Goal: Task Accomplishment & Management: Manage account settings

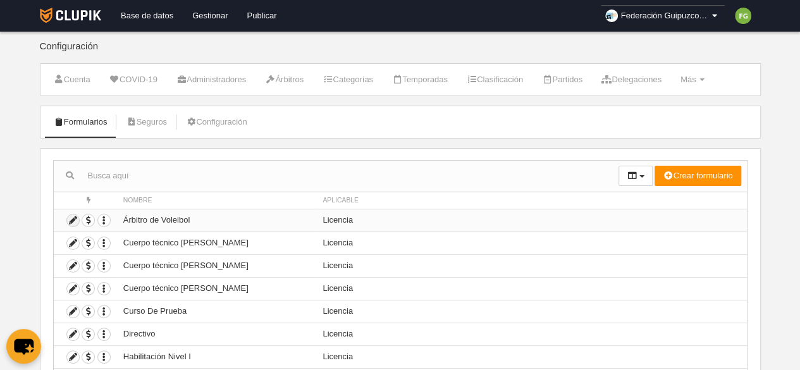
click at [71, 216] on icon at bounding box center [73, 220] width 12 height 12
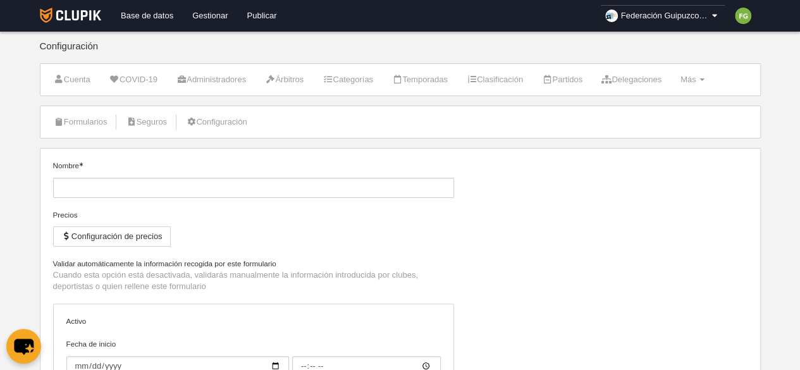
type input "Árbitro de Voleibol"
type input "[DATE]"
type input "00:00"
select select "selected"
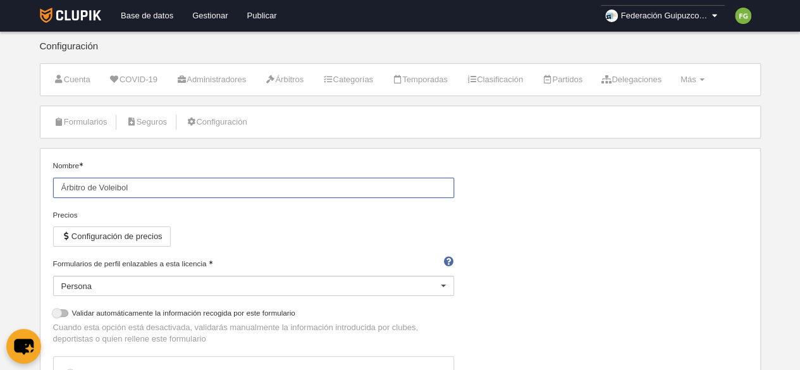
drag, startPoint x: 277, startPoint y: 193, endPoint x: 90, endPoint y: 135, distance: 195.4
click at [83, 118] on link "Formularios" at bounding box center [81, 122] width 68 height 19
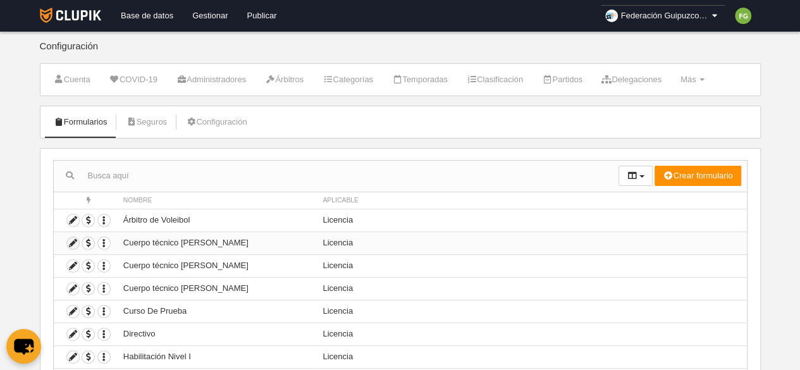
click at [70, 239] on icon at bounding box center [73, 243] width 12 height 12
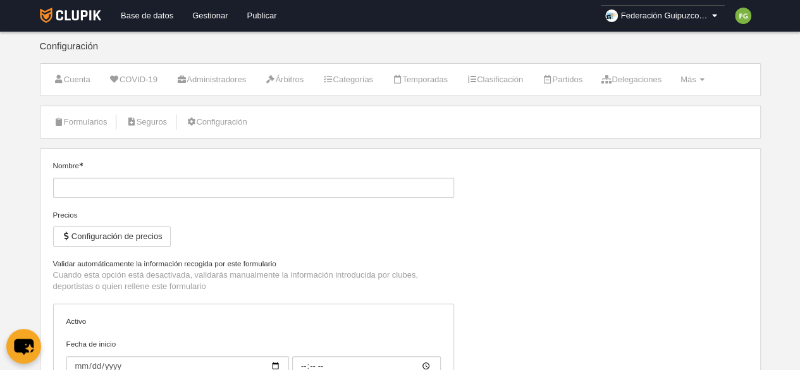
type input "Cuerpo técnico [PERSON_NAME]"
type input "[DATE]"
type input "00:00"
type input "[DATE]"
type input "00:00"
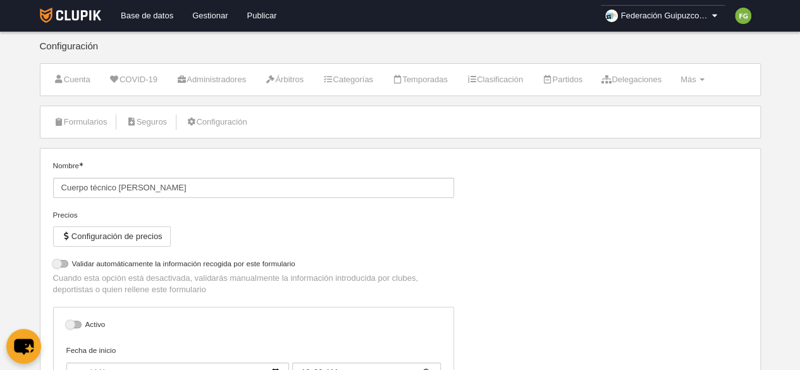
select select "selected"
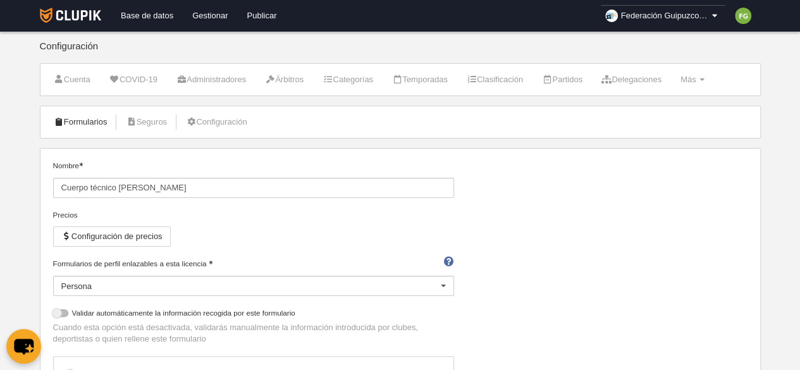
click at [82, 117] on link "Formularios" at bounding box center [81, 122] width 68 height 19
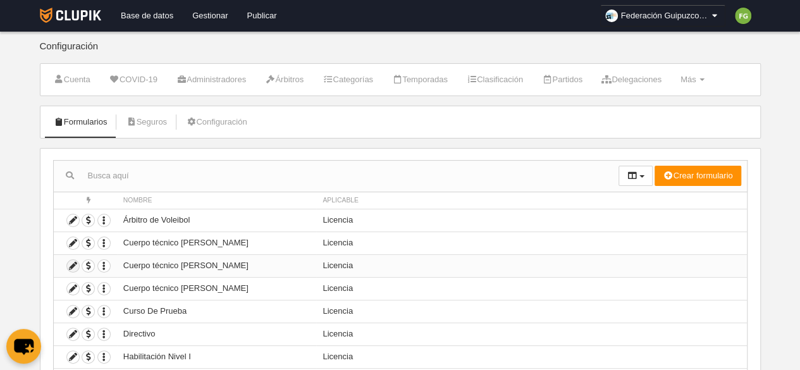
click at [72, 264] on icon at bounding box center [73, 266] width 12 height 12
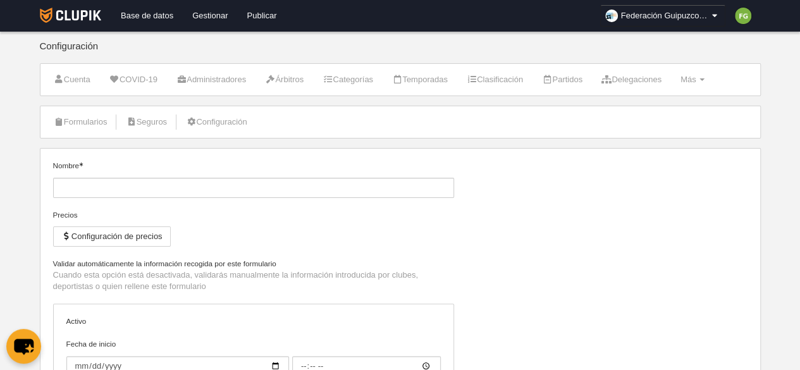
type input "Cuerpo técnico [PERSON_NAME]"
type input "[DATE]"
type input "00:00"
type input "[DATE]"
type input "00:00"
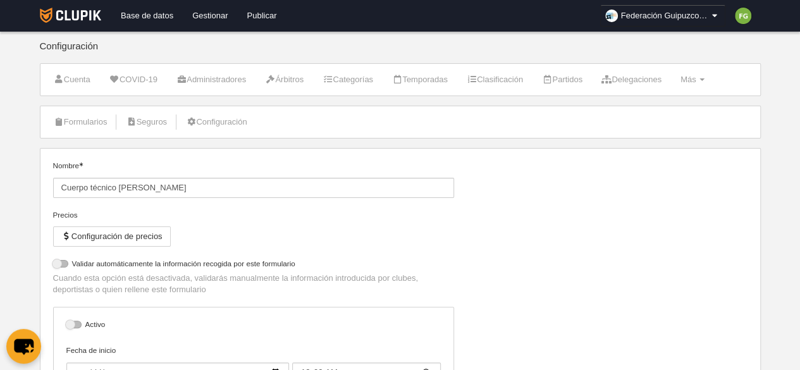
select select "selected"
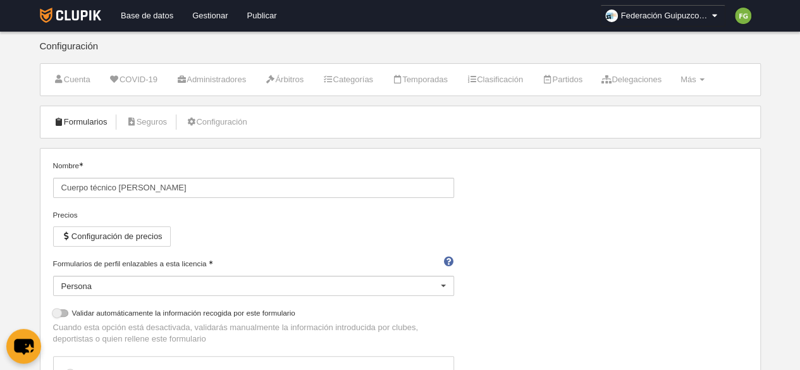
click at [81, 121] on link "Formularios" at bounding box center [81, 122] width 68 height 19
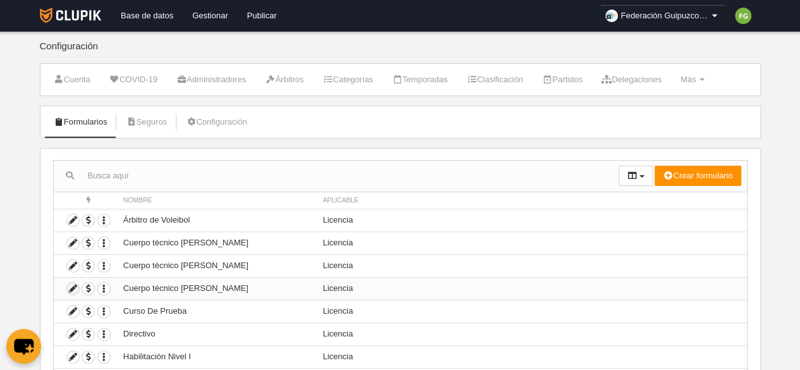
click at [70, 286] on icon at bounding box center [73, 289] width 12 height 12
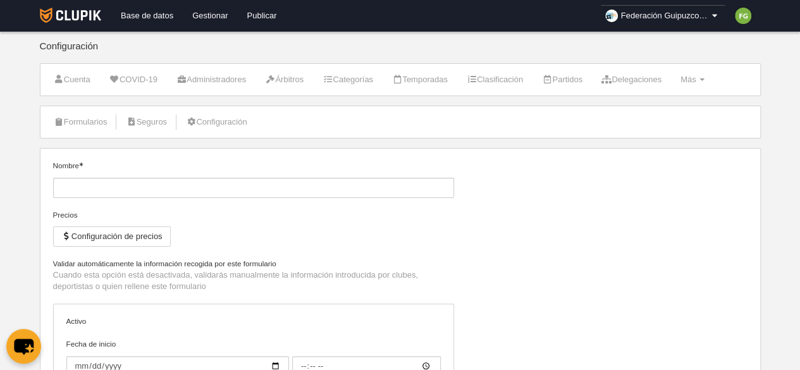
type input "Cuerpo técnico [PERSON_NAME]"
type input "[DATE]"
type input "00:00"
type input "[DATE]"
type input "00:00"
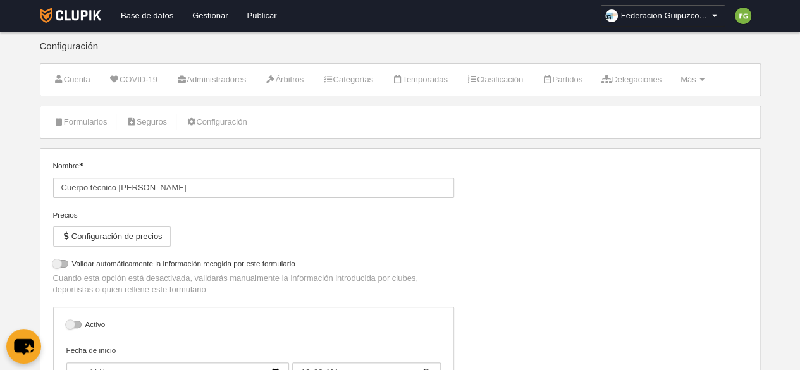
select select "selected"
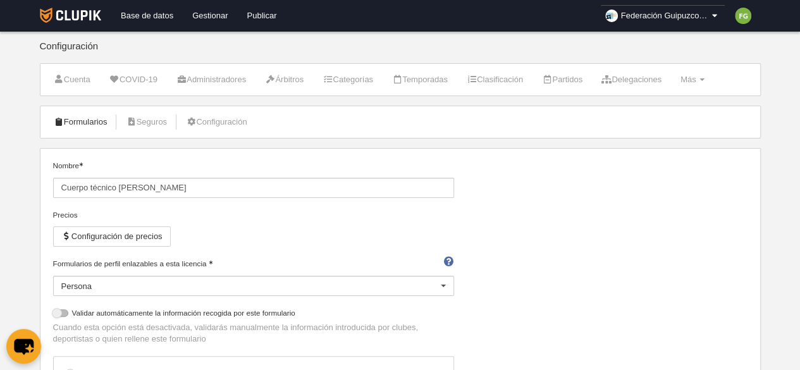
click at [68, 120] on link "Formularios" at bounding box center [81, 122] width 68 height 19
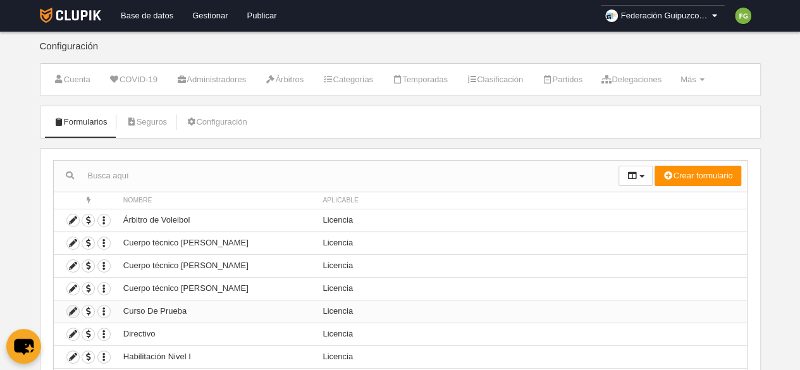
click at [72, 309] on icon at bounding box center [73, 311] width 12 height 12
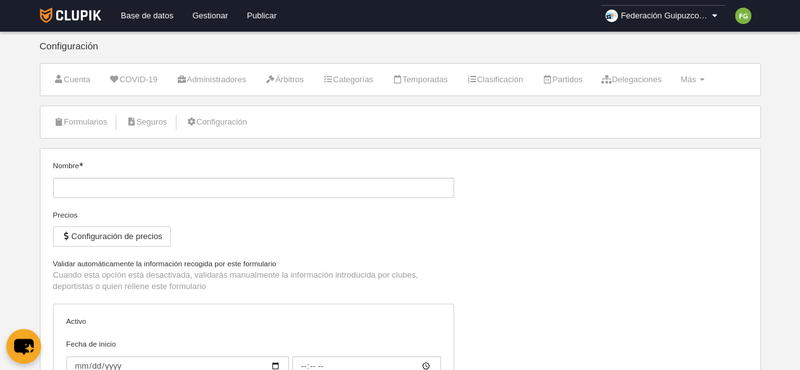
type input "Curso De Prueba"
select select "selected"
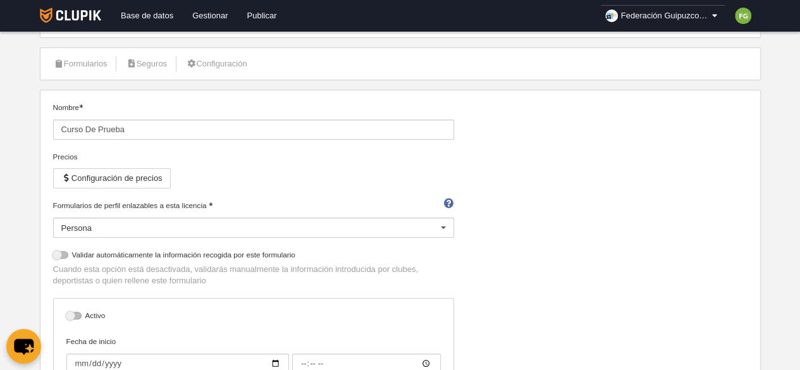
scroll to position [58, 0]
click at [83, 64] on link "Formularios" at bounding box center [81, 64] width 68 height 19
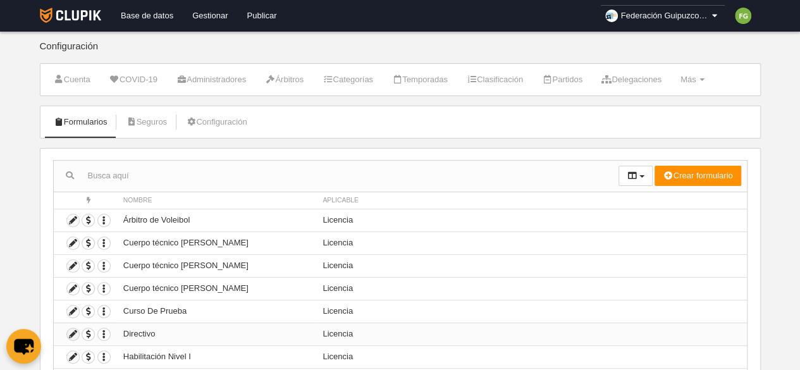
click at [71, 331] on icon at bounding box center [73, 334] width 12 height 12
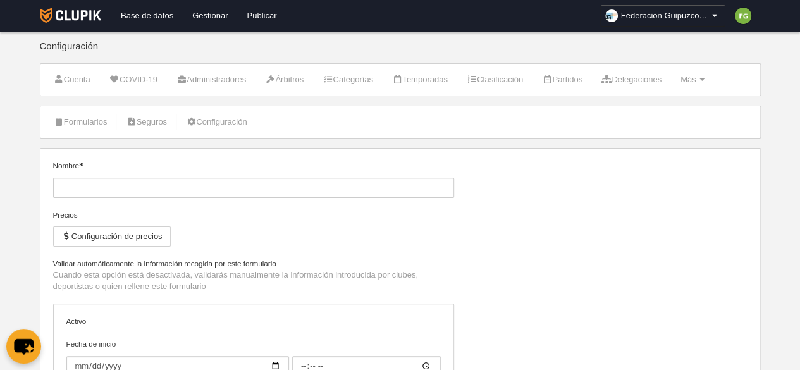
type input "Directivo"
checkbox input "true"
select select "selected"
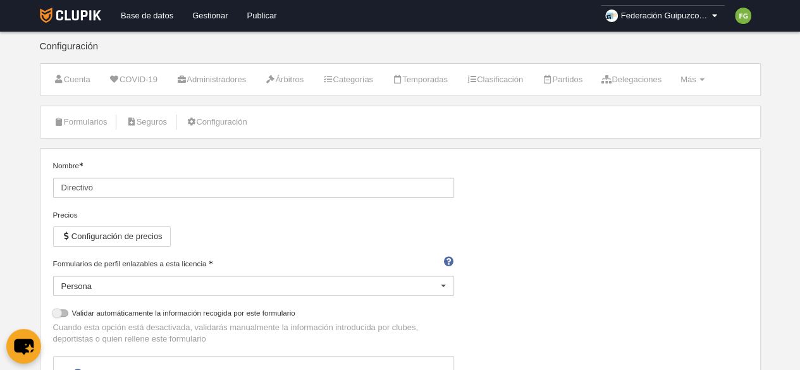
scroll to position [83, 0]
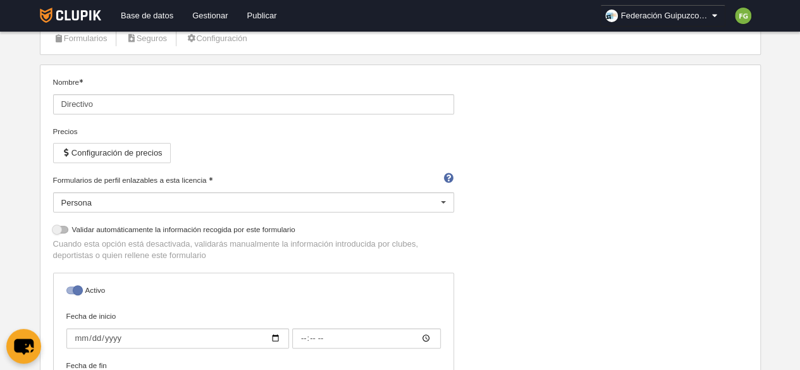
click at [78, 286] on div at bounding box center [73, 290] width 15 height 8
click at [75, 290] on input "checkbox" at bounding box center [71, 294] width 8 height 8
checkbox input "false"
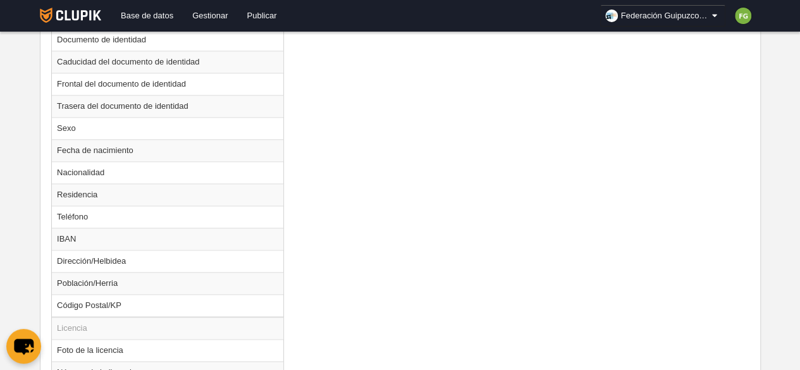
scroll to position [886, 0]
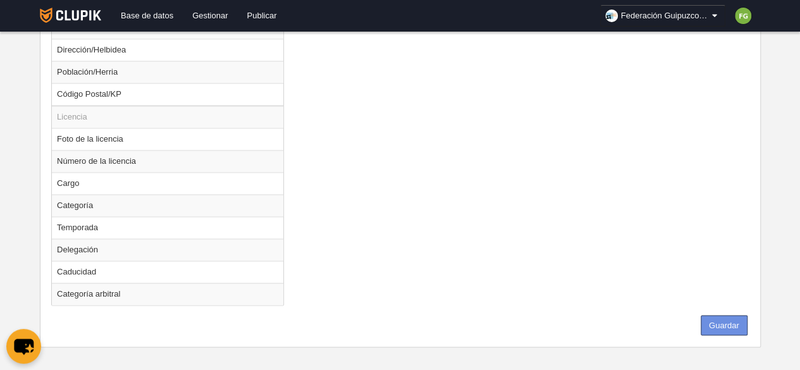
click at [718, 315] on button "Guardar" at bounding box center [724, 325] width 47 height 20
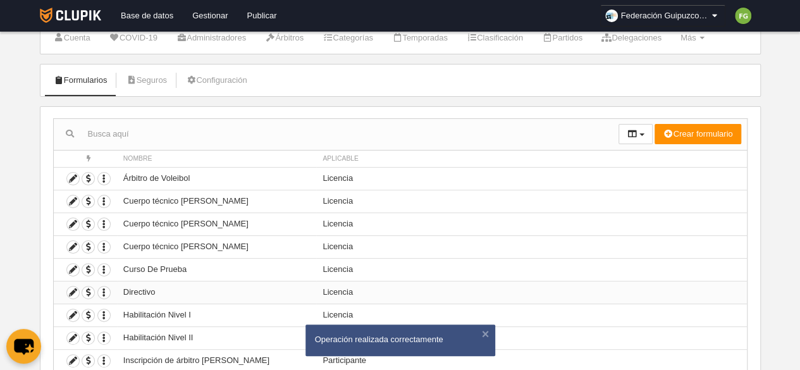
scroll to position [130, 0]
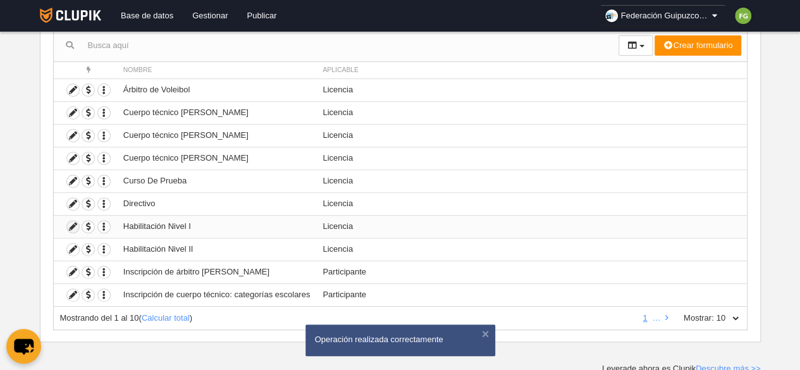
click at [71, 223] on icon at bounding box center [73, 227] width 12 height 12
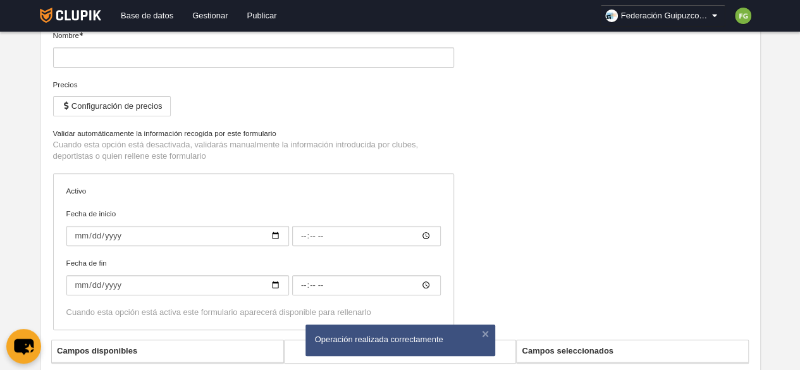
type input "Habilitación Nivel I"
type input "[DATE]"
type input "00:00"
type input "[DATE]"
type input "00:00"
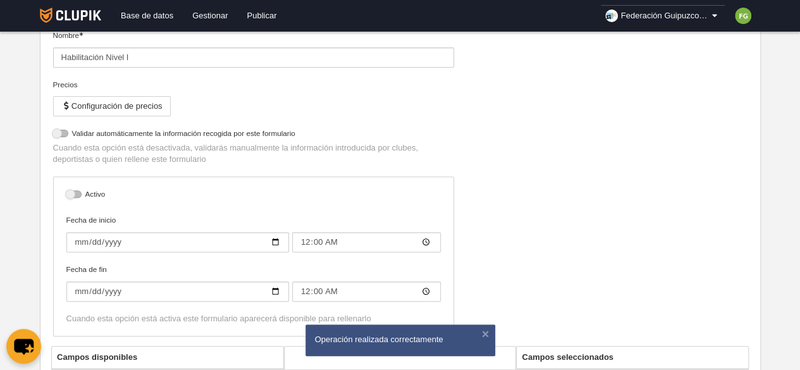
select select "selected"
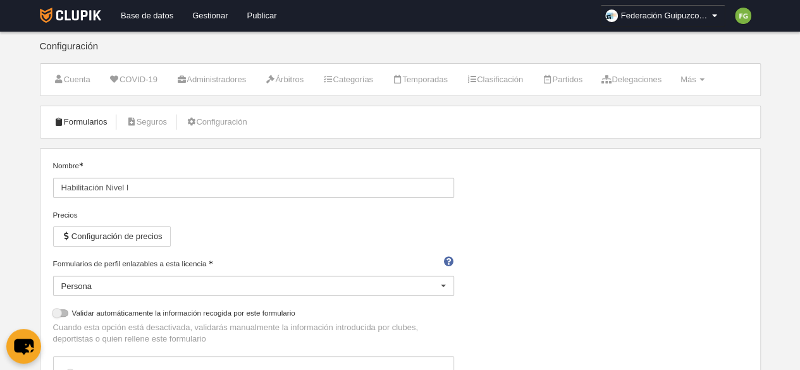
click at [77, 123] on link "Formularios" at bounding box center [81, 122] width 68 height 19
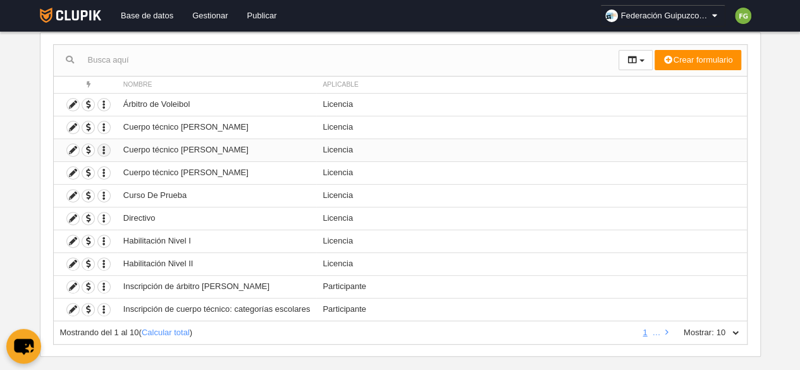
scroll to position [118, 0]
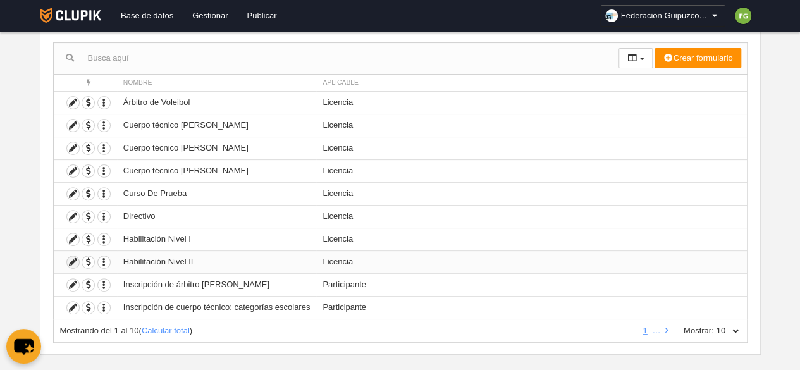
click at [71, 260] on icon at bounding box center [73, 262] width 12 height 12
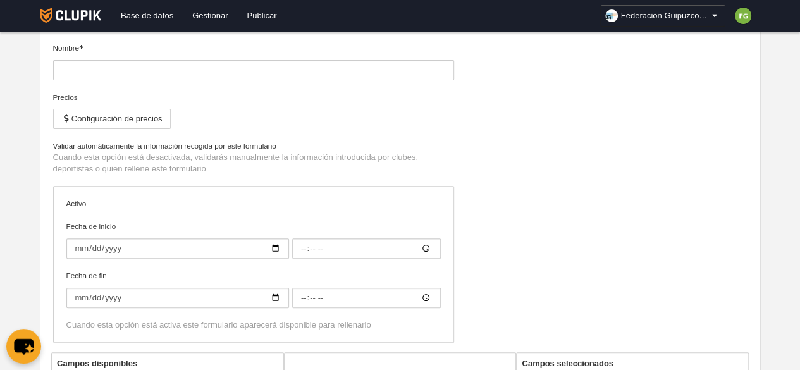
type input "Habilitación Nivel II"
type input "[DATE]"
type input "00:00"
type input "[DATE]"
type input "00:00"
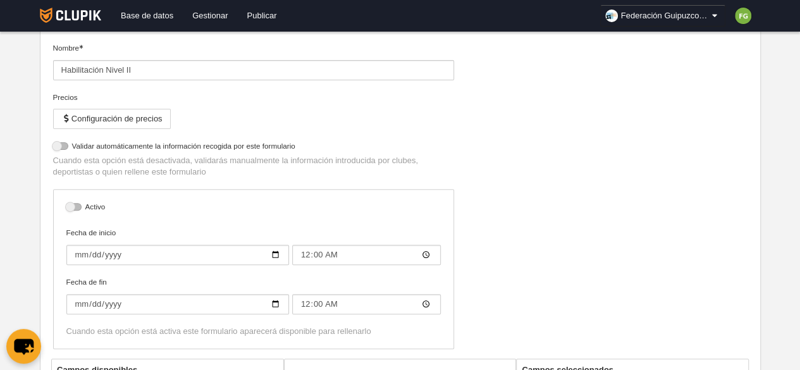
select select "selected"
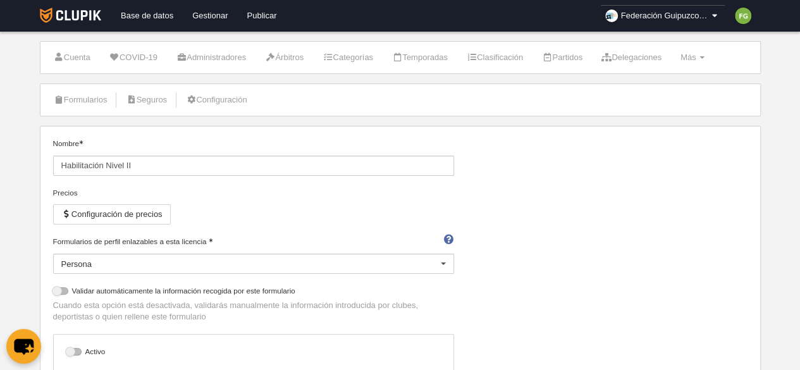
scroll to position [20, 0]
click at [91, 102] on link "Formularios" at bounding box center [81, 101] width 68 height 19
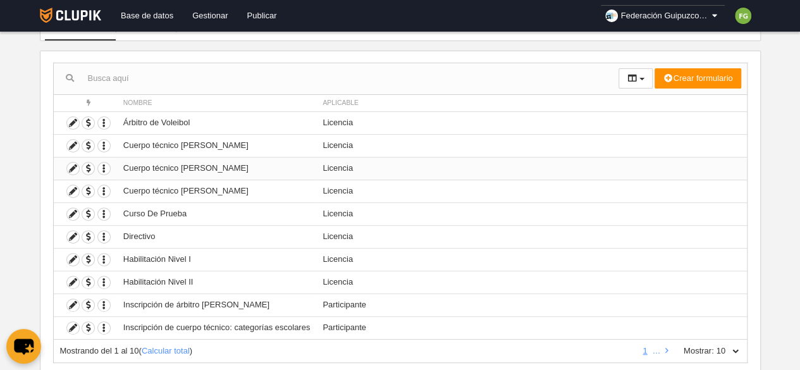
scroll to position [130, 0]
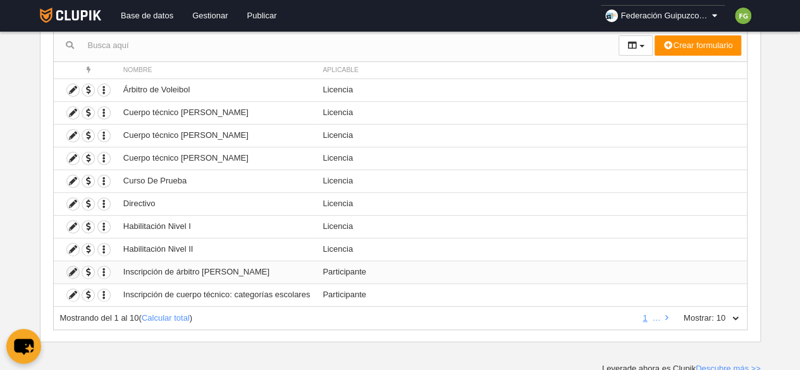
click at [70, 270] on icon at bounding box center [73, 272] width 12 height 12
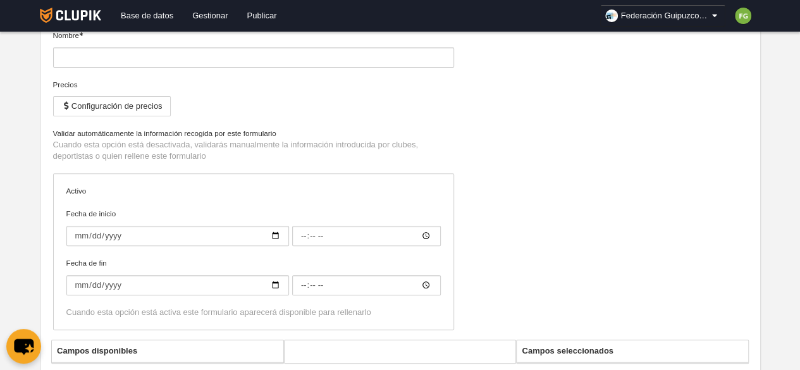
type input "Inscripción de árbitro [PERSON_NAME]"
type input "[DATE]"
type input "00:00"
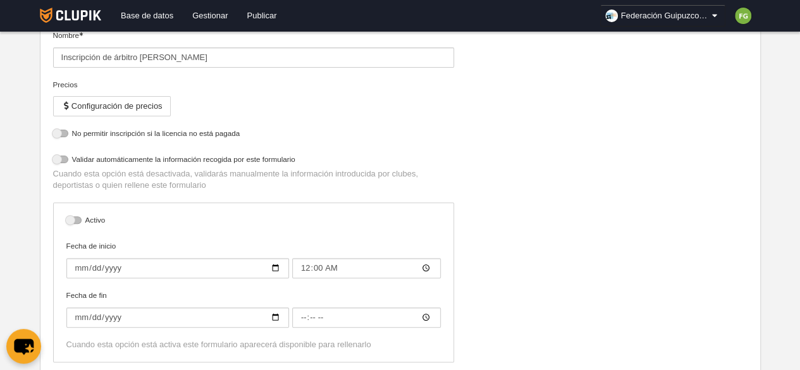
select select "selected"
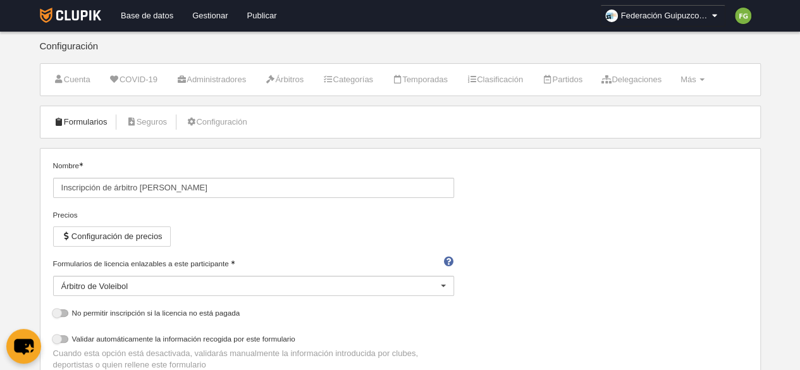
click at [80, 125] on link "Formularios" at bounding box center [81, 122] width 68 height 19
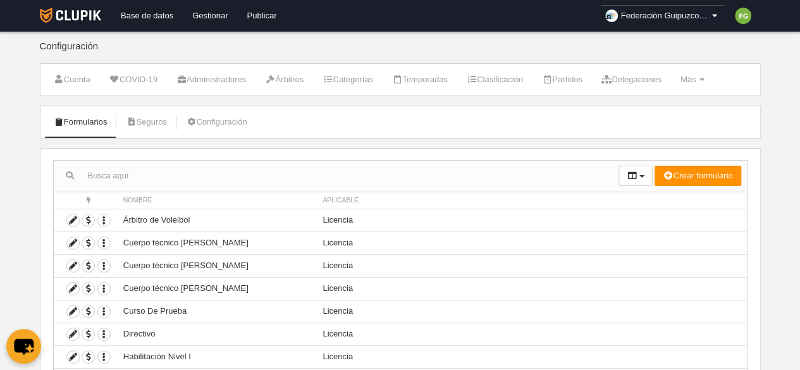
scroll to position [130, 0]
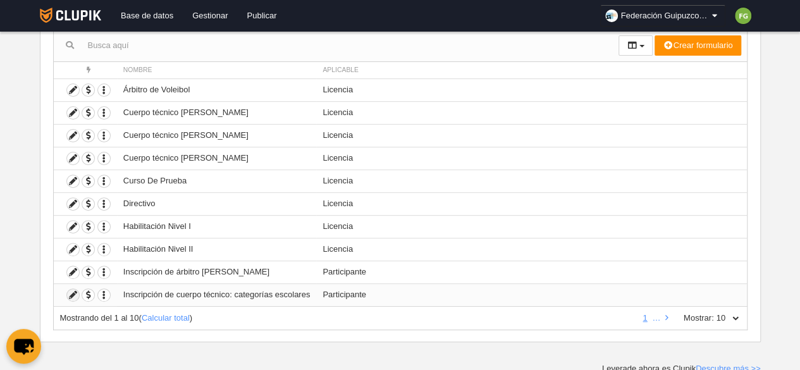
click at [70, 291] on icon at bounding box center [73, 295] width 12 height 12
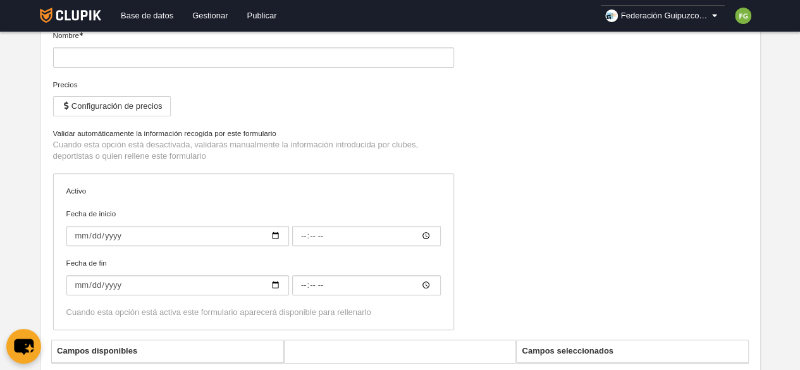
type input "Inscripción de cuerpo técnico: categorías escolares"
type input "[DATE]"
type input "00:00"
type input "[DATE]"
type input "00:00"
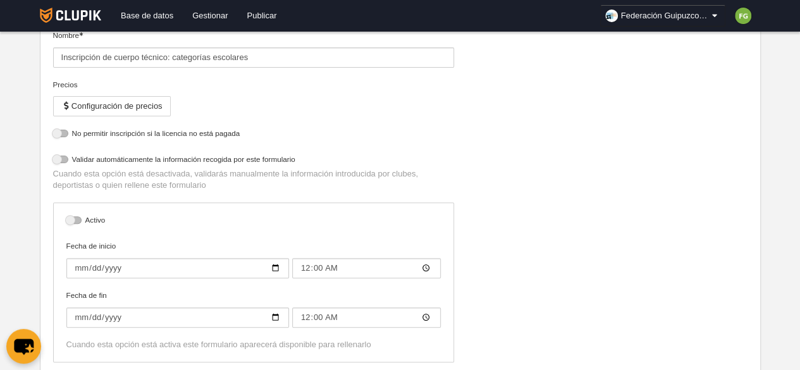
select select "selected"
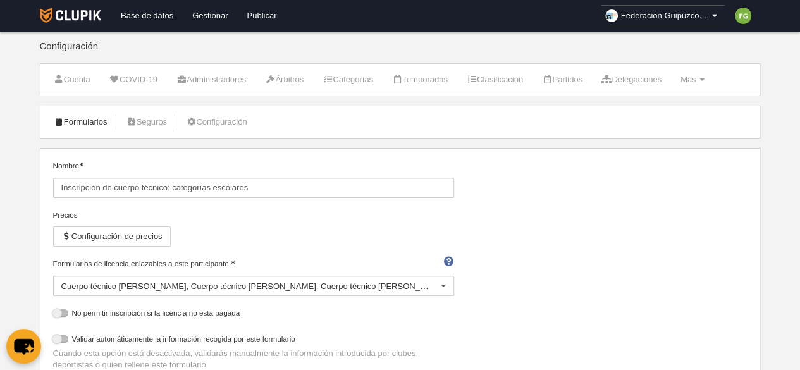
click at [83, 119] on link "Formularios" at bounding box center [81, 122] width 68 height 19
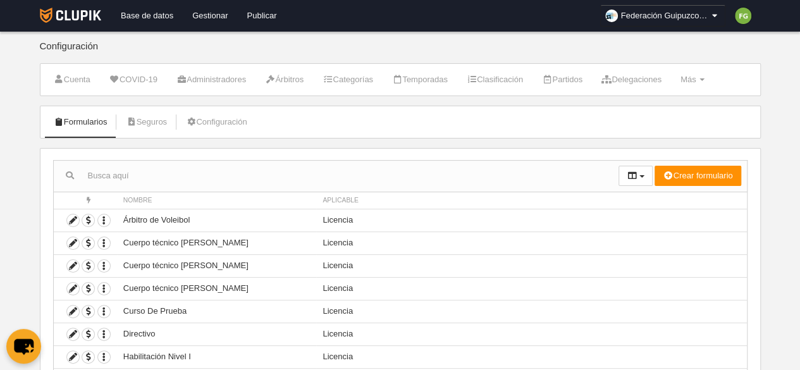
scroll to position [130, 0]
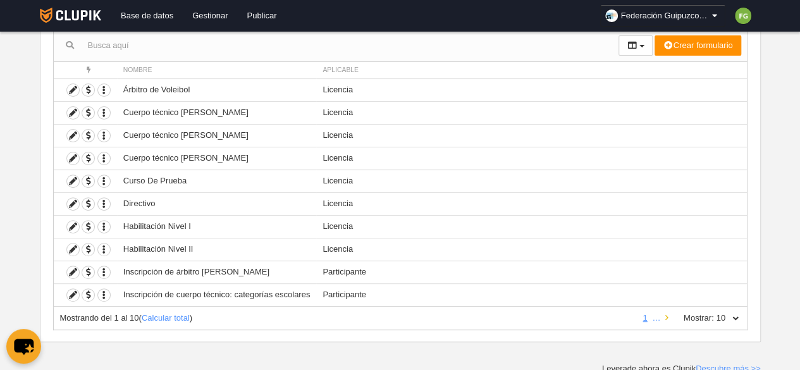
click at [666, 316] on icon at bounding box center [666, 318] width 3 height 8
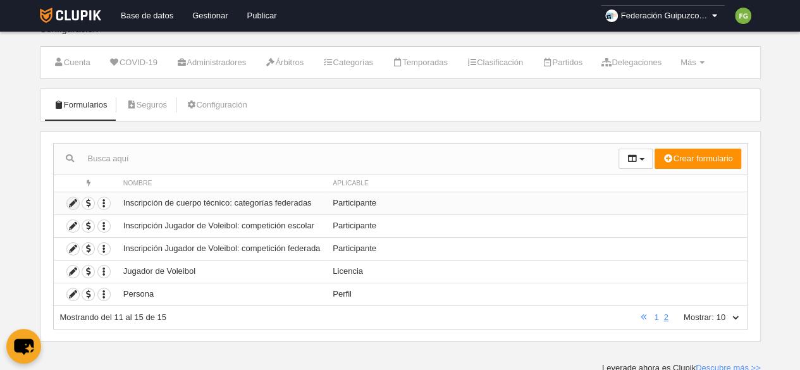
click at [71, 202] on icon at bounding box center [73, 203] width 12 height 12
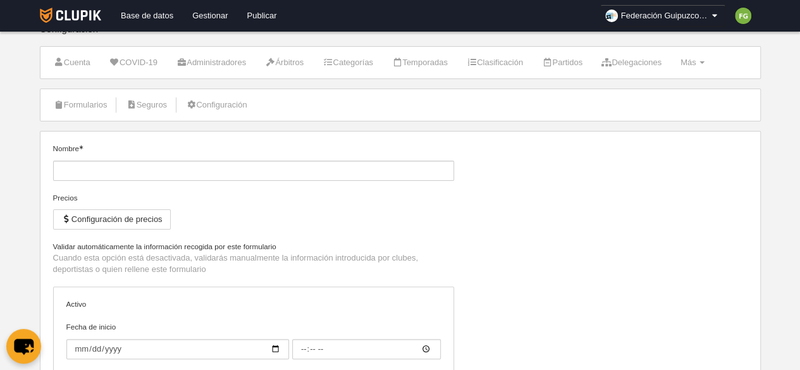
type input "Inscripción de cuerpo técnico: categorías federadas"
type input "[DATE]"
type input "00:00"
type input "[DATE]"
type input "00:00"
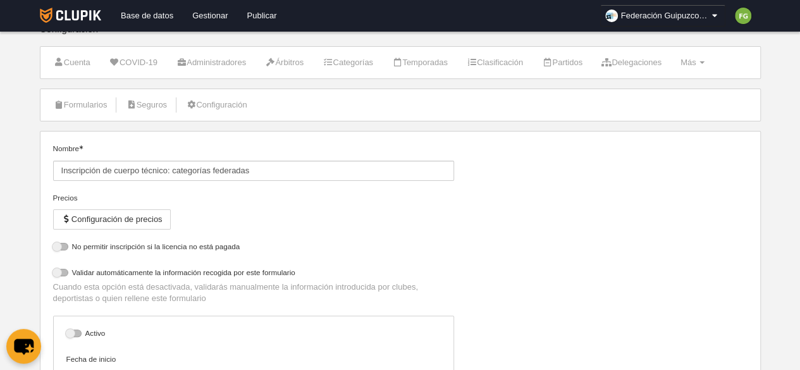
select select "selected"
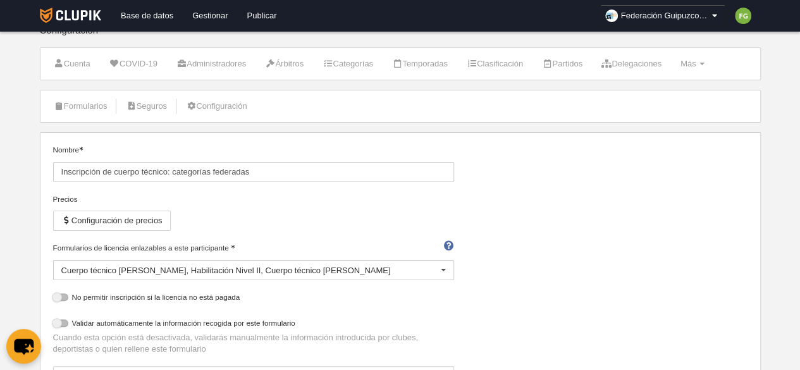
scroll to position [14, 0]
click at [77, 104] on link "Formularios" at bounding box center [81, 108] width 68 height 19
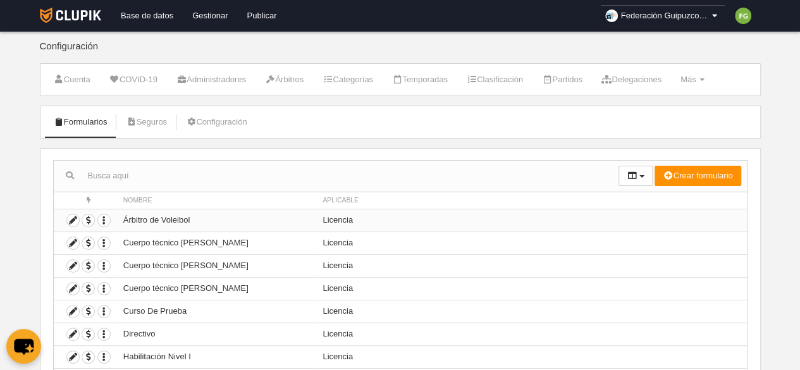
scroll to position [130, 0]
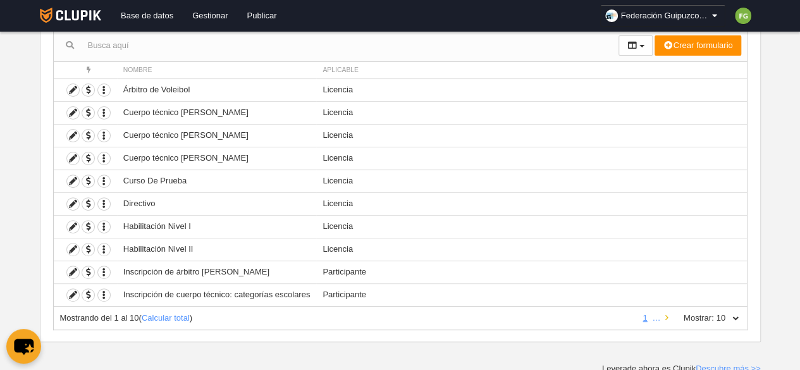
click at [668, 314] on icon at bounding box center [666, 318] width 3 height 8
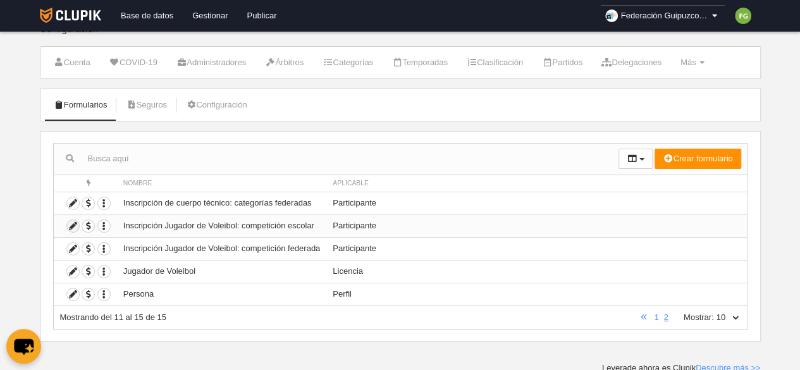
click at [72, 222] on icon at bounding box center [73, 226] width 12 height 12
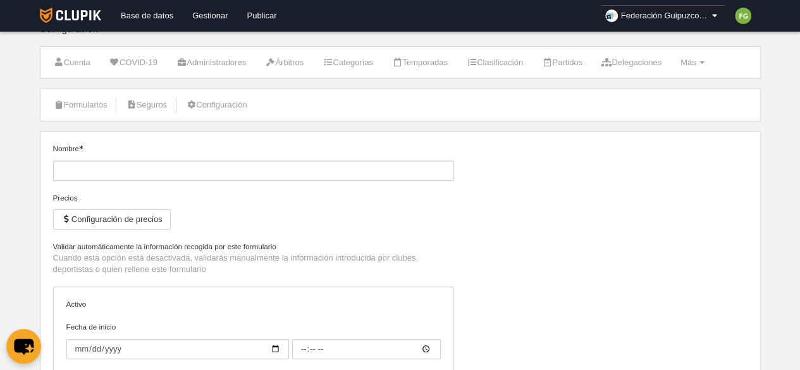
type input "Inscripción Jugador de Voleibol: competición escolar"
type input "[DATE]"
type input "00:00"
type input "[DATE]"
type input "00:00"
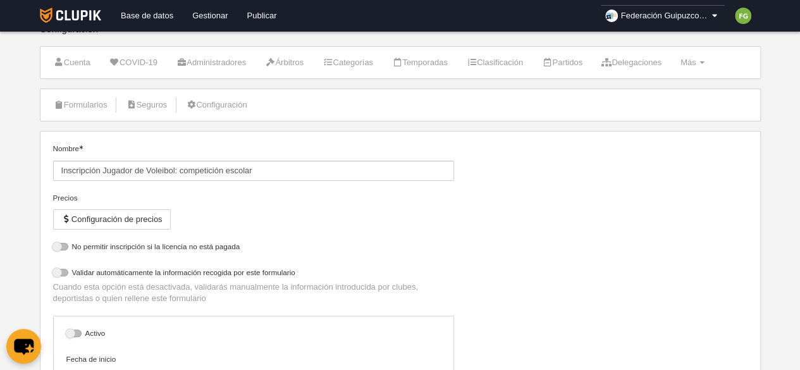
select select "selected"
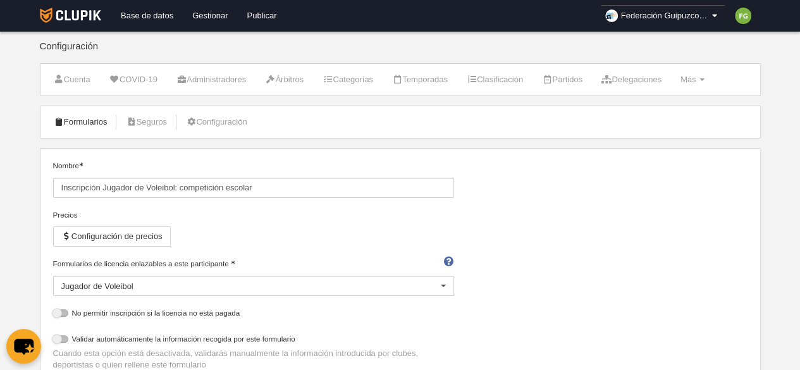
click at [89, 115] on link "Formularios" at bounding box center [81, 122] width 68 height 19
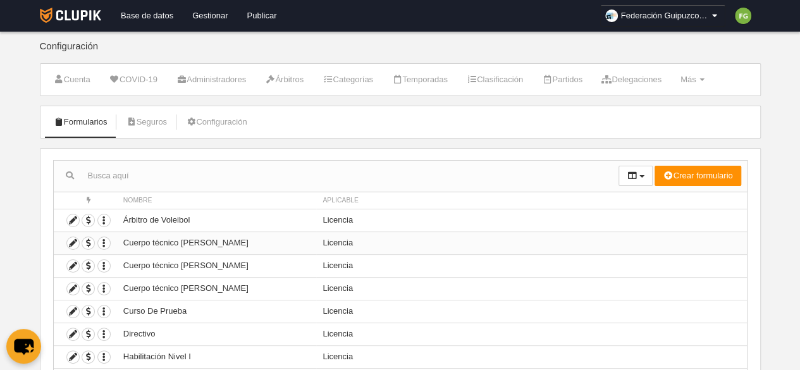
scroll to position [130, 0]
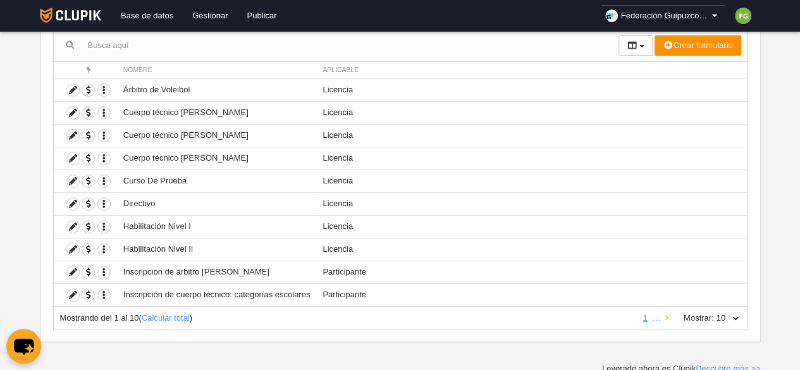
click at [668, 316] on link at bounding box center [667, 317] width 8 height 9
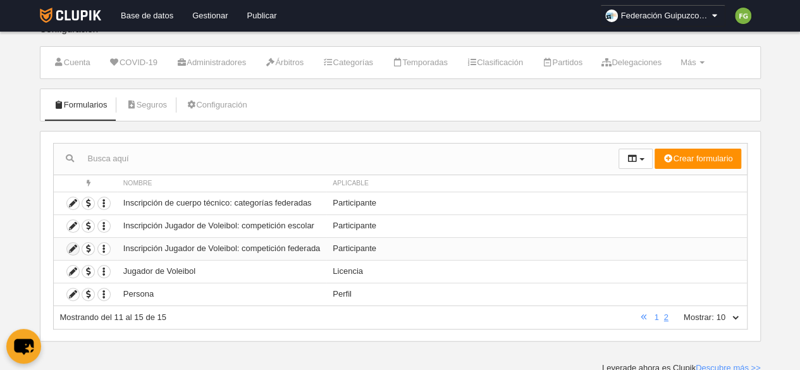
click at [71, 249] on icon at bounding box center [73, 249] width 12 height 12
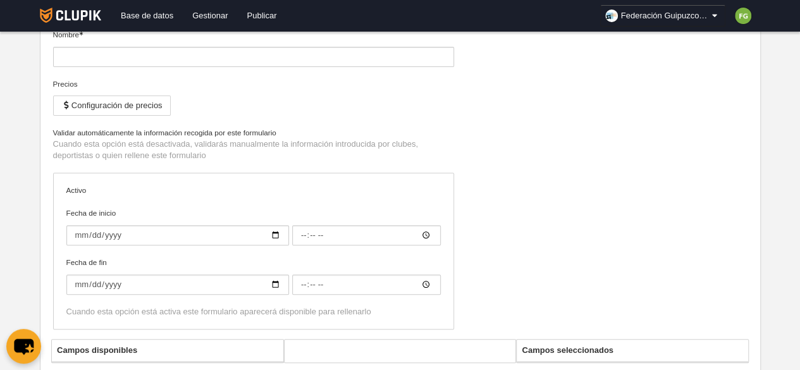
scroll to position [194, 0]
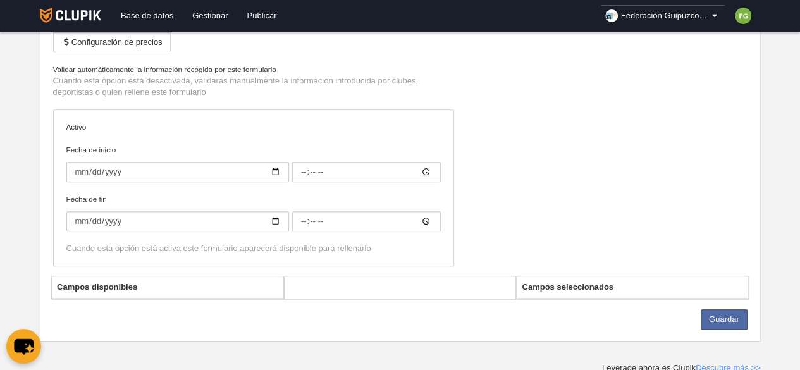
type input "Inscripción Jugador de Voleibol: competición federada"
type input "[DATE]"
type input "00:00"
type input "[DATE]"
type input "00:00"
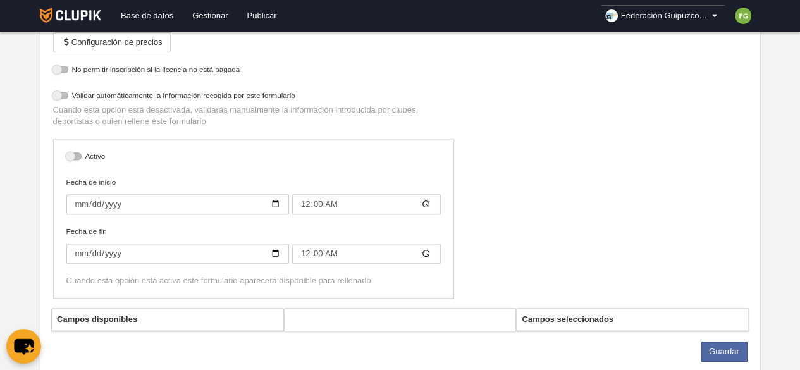
select select "selected"
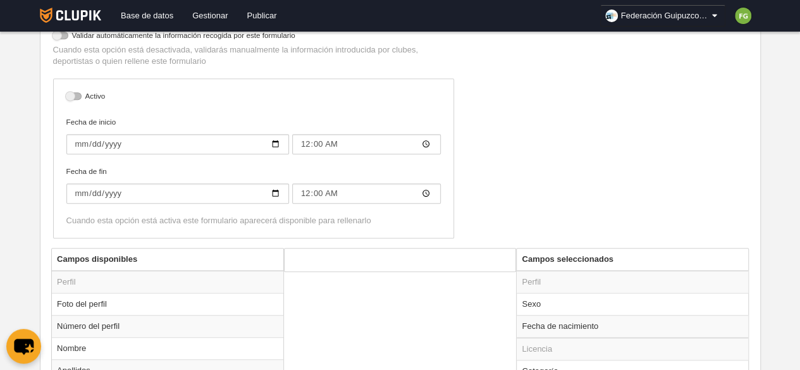
scroll to position [0, 0]
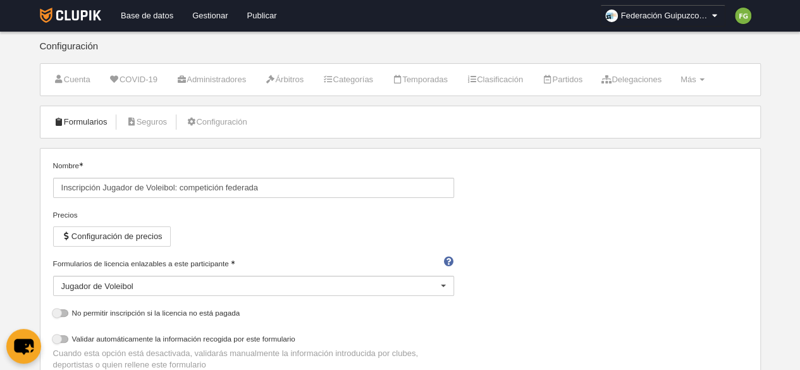
click at [76, 118] on link "Formularios" at bounding box center [81, 122] width 68 height 19
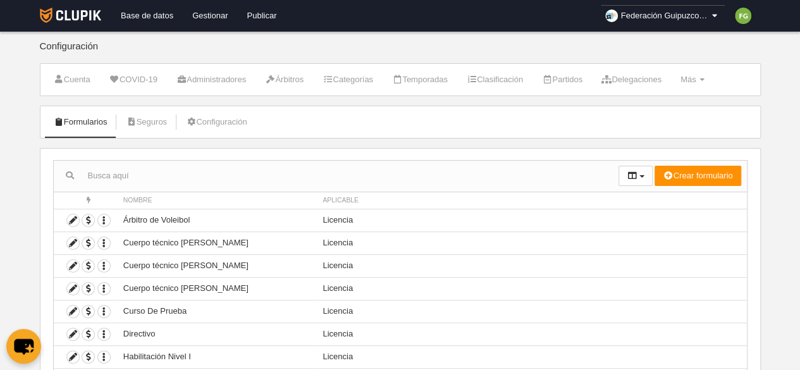
scroll to position [130, 0]
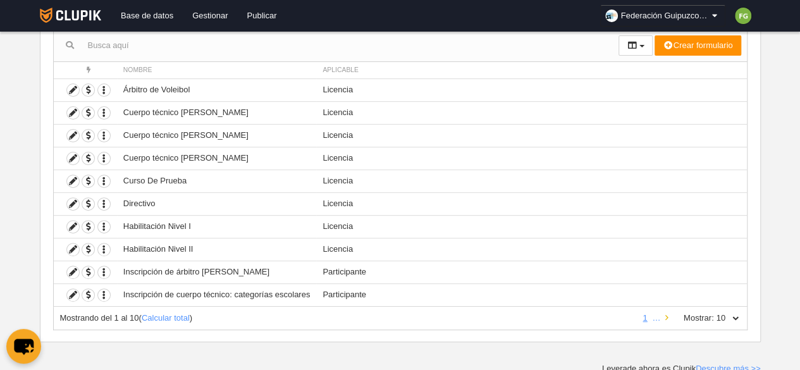
click at [665, 316] on icon at bounding box center [666, 318] width 3 height 8
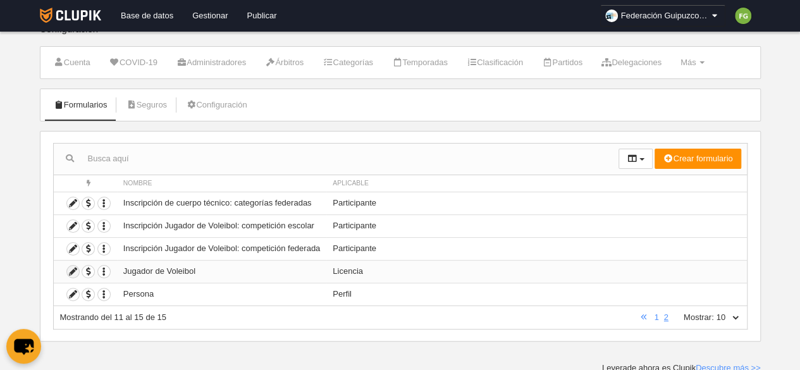
click at [71, 269] on icon at bounding box center [73, 272] width 12 height 12
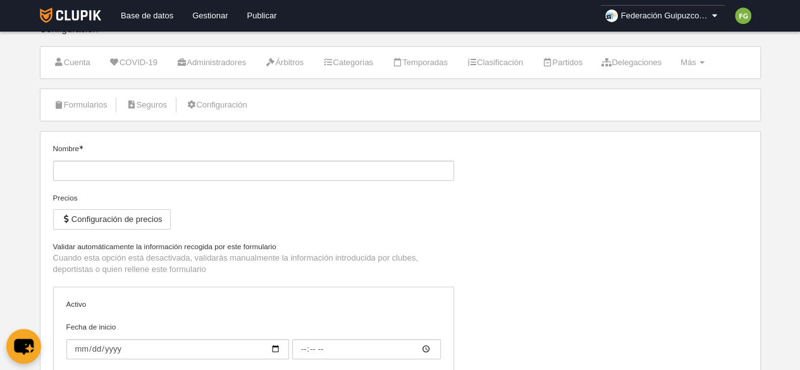
type input "Jugador de Voleibol"
type input "[DATE]"
type input "00:00"
type input "[DATE]"
type input "00:00"
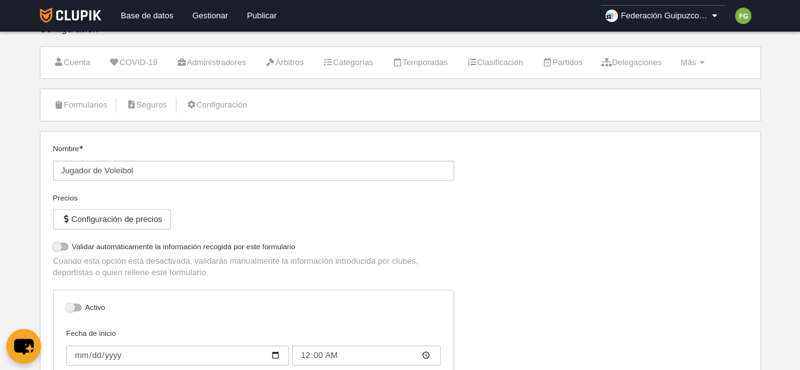
select select "selected"
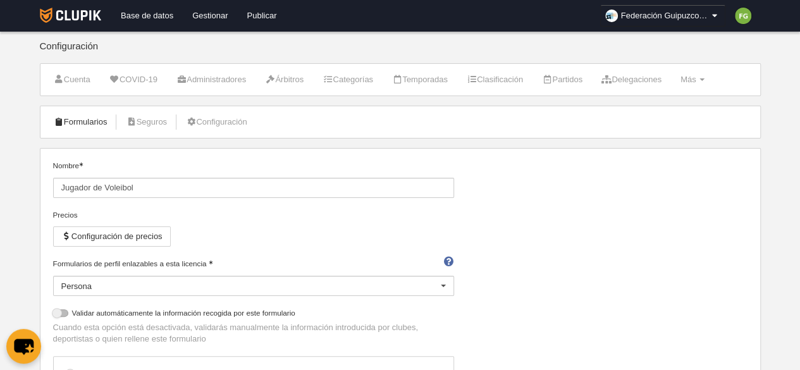
click at [68, 123] on link "Formularios" at bounding box center [81, 122] width 68 height 19
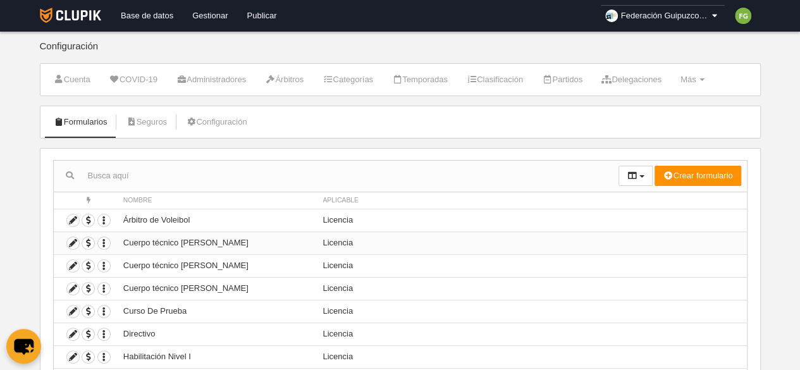
scroll to position [130, 0]
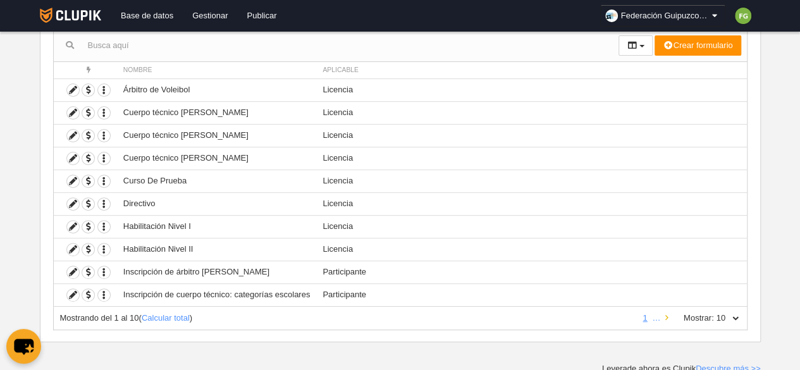
click at [666, 314] on icon at bounding box center [666, 318] width 3 height 8
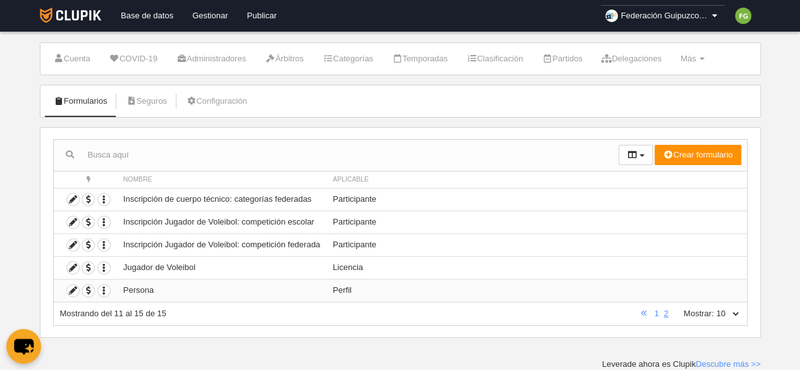
scroll to position [17, 0]
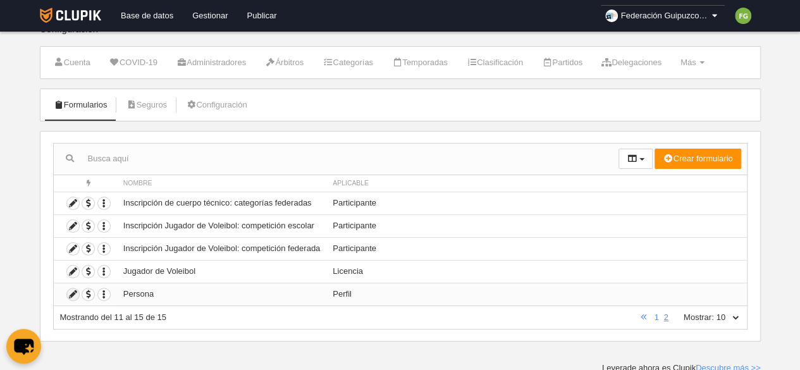
click at [72, 291] on icon at bounding box center [73, 294] width 12 height 12
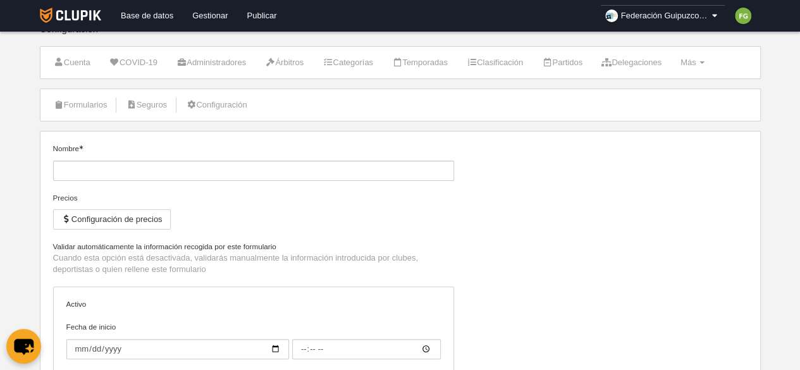
type input "Persona"
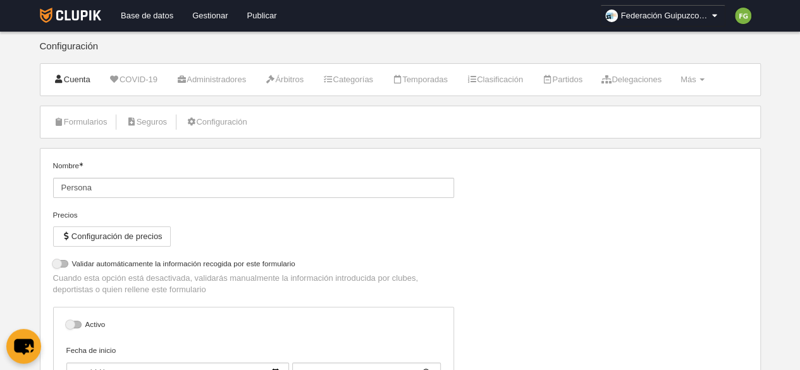
click at [70, 78] on link "Cuenta" at bounding box center [72, 79] width 51 height 19
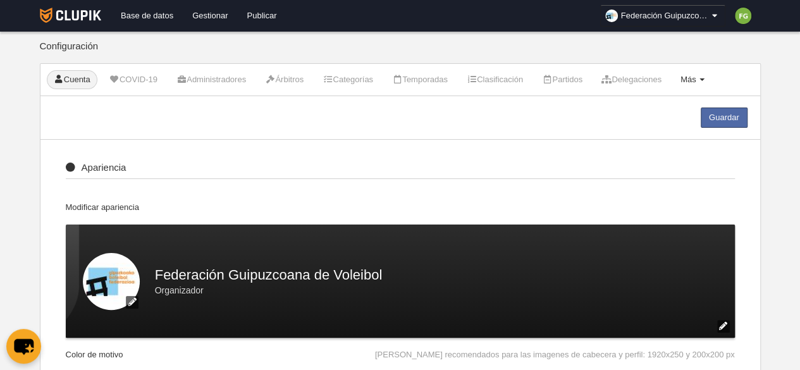
click at [696, 79] on span "Más" at bounding box center [688, 79] width 16 height 9
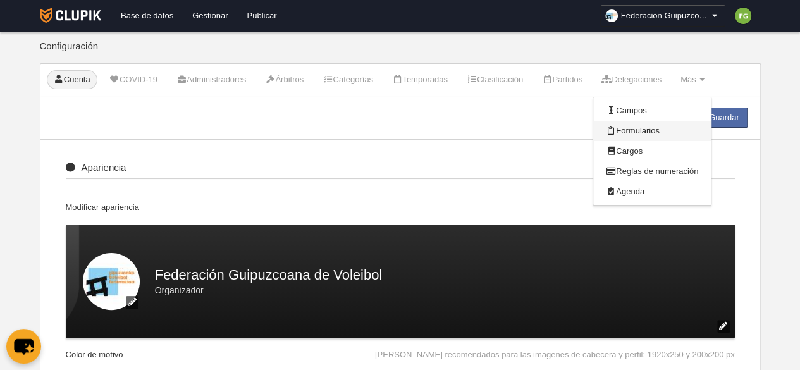
click at [670, 133] on link "Formularios" at bounding box center [652, 131] width 118 height 20
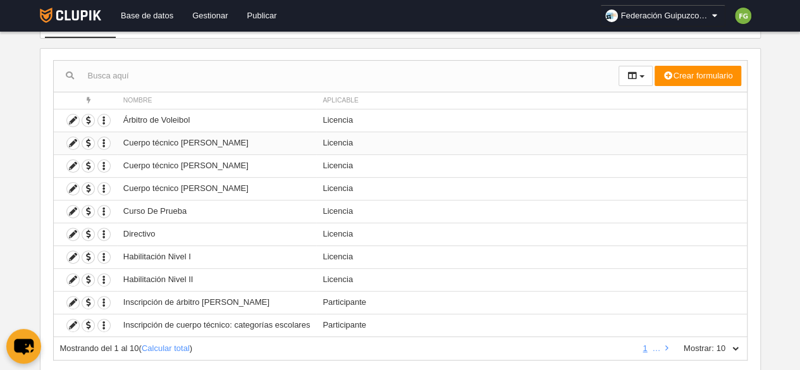
scroll to position [130, 0]
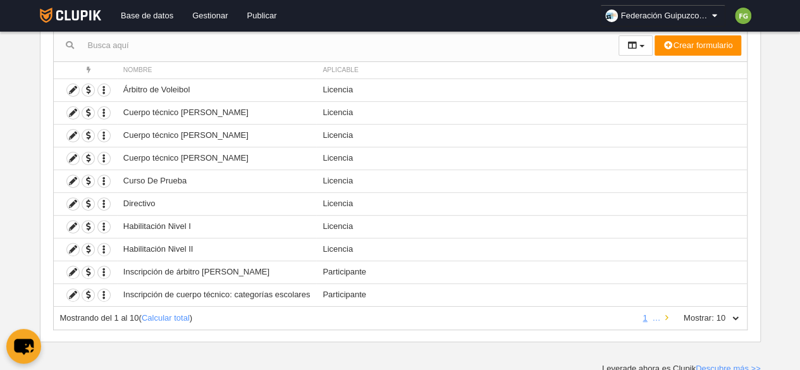
drag, startPoint x: 661, startPoint y: 314, endPoint x: 668, endPoint y: 314, distance: 6.4
click at [668, 314] on ul "1 …" at bounding box center [655, 317] width 30 height 11
click at [668, 314] on icon at bounding box center [666, 318] width 3 height 8
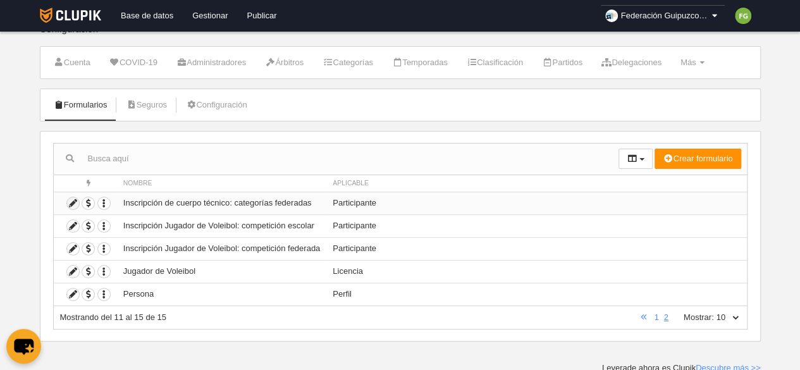
click at [73, 202] on icon at bounding box center [73, 203] width 12 height 12
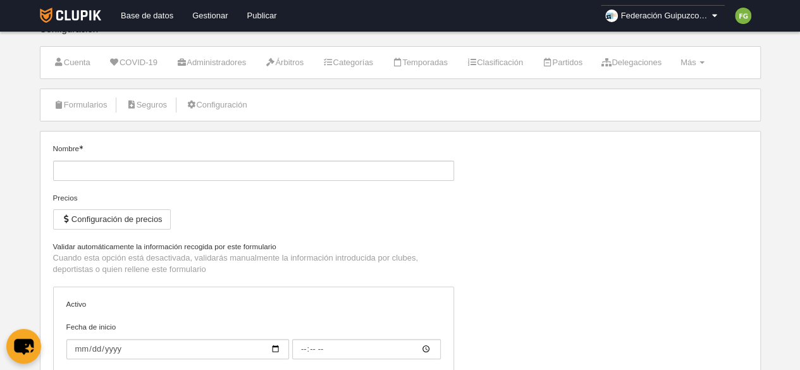
type input "Inscripción de cuerpo técnico: categorías federadas"
type input "[DATE]"
type input "00:00"
type input "[DATE]"
type input "00:00"
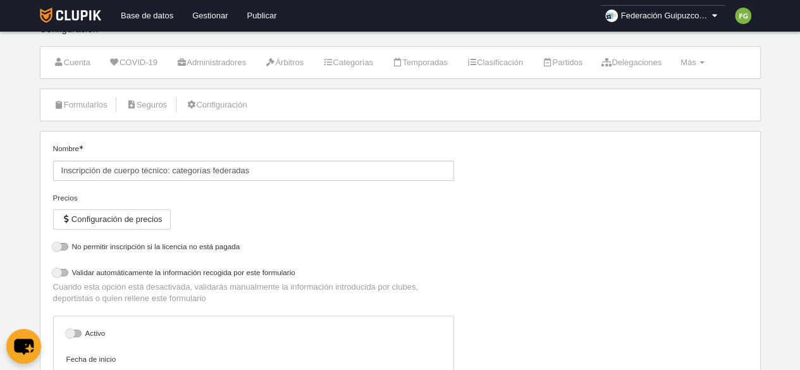
select select "selected"
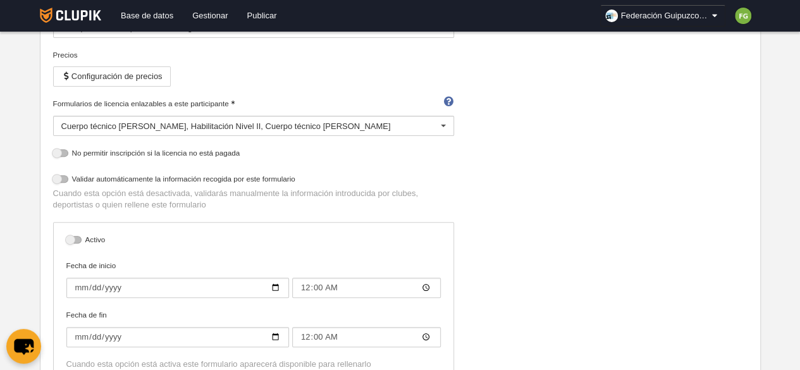
scroll to position [209, 0]
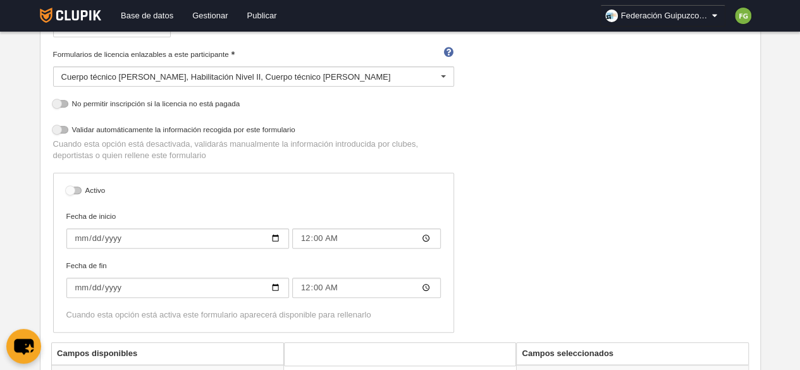
click at [70, 189] on div at bounding box center [73, 191] width 15 height 8
click at [70, 190] on input "checkbox" at bounding box center [71, 194] width 8 height 8
checkbox input "true"
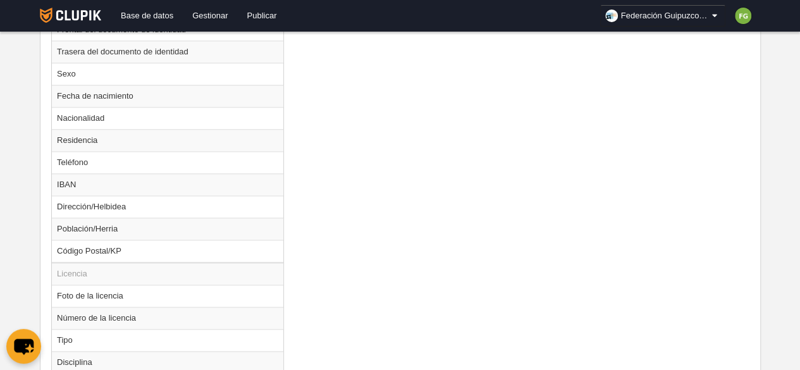
scroll to position [957, 0]
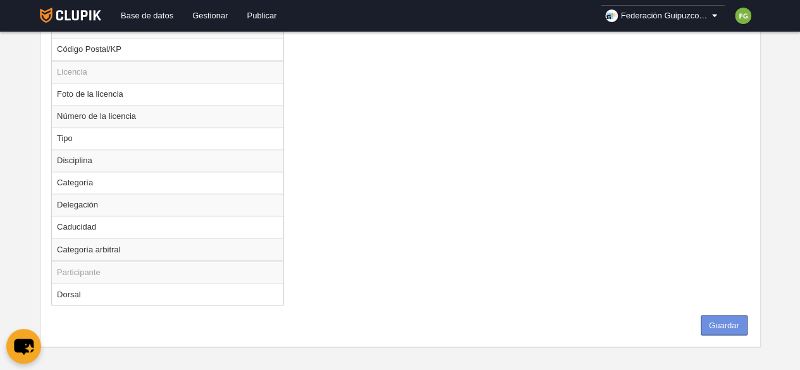
click at [738, 317] on button "Guardar" at bounding box center [724, 325] width 47 height 20
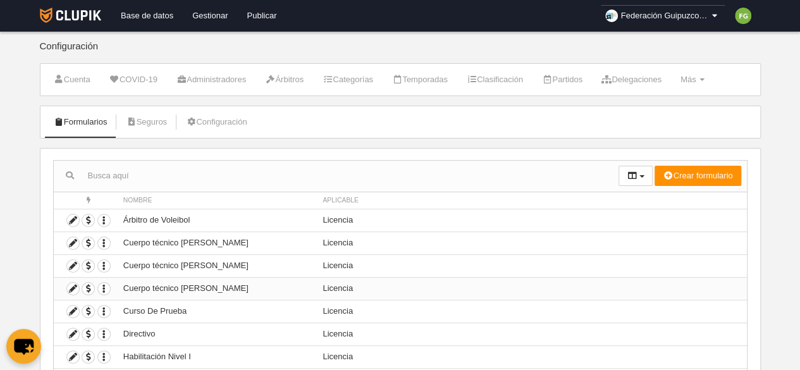
scroll to position [130, 0]
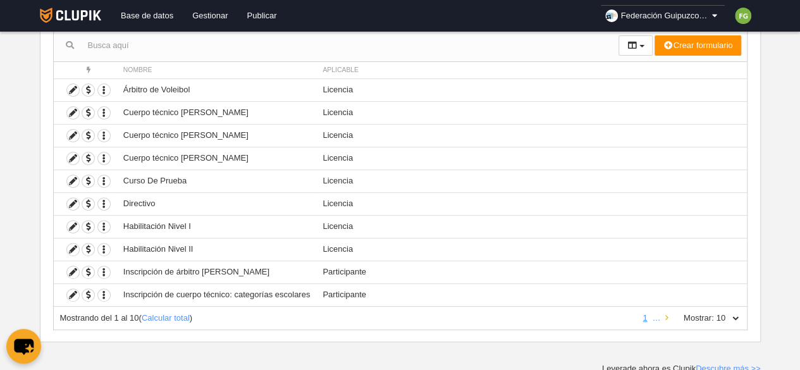
click at [670, 315] on link at bounding box center [667, 317] width 8 height 9
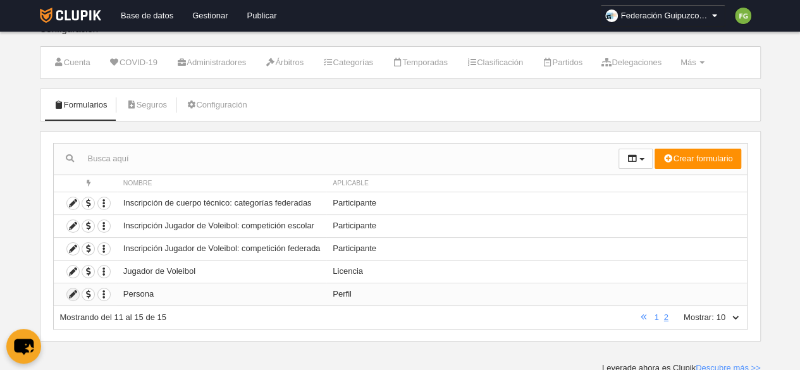
click at [73, 290] on icon at bounding box center [73, 294] width 12 height 12
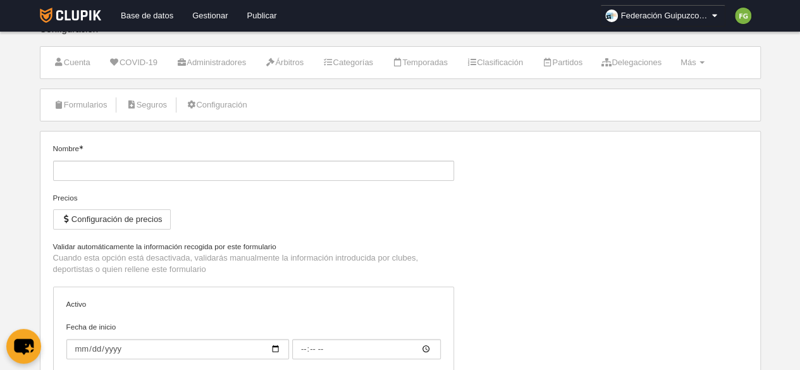
type input "Persona"
click at [71, 307] on div at bounding box center [73, 308] width 15 height 8
click at [71, 307] on input "checkbox" at bounding box center [71, 311] width 8 height 8
checkbox input "true"
click at [83, 99] on link "Formularios" at bounding box center [81, 104] width 68 height 19
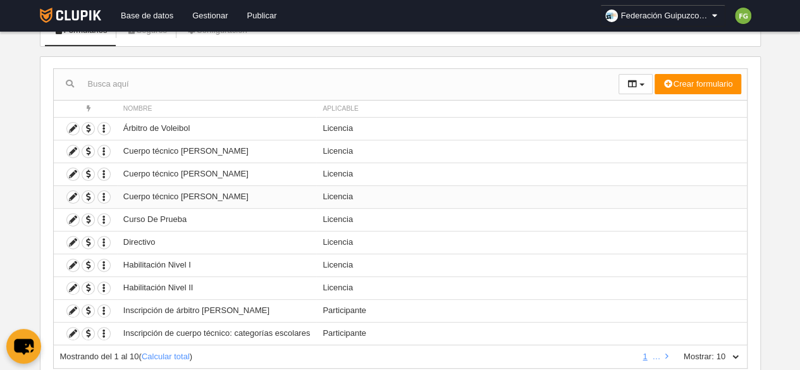
scroll to position [130, 0]
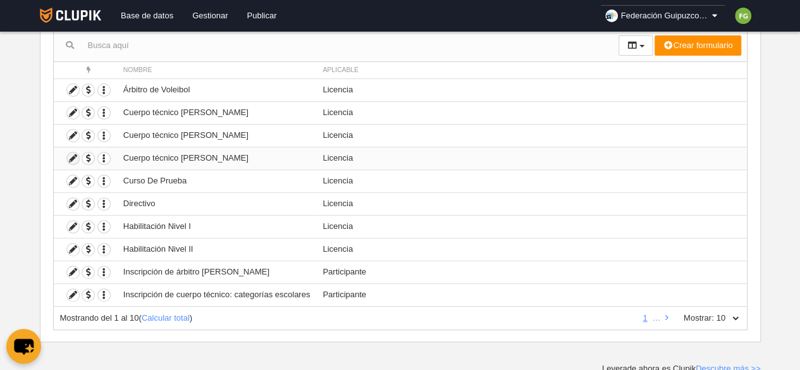
click at [70, 155] on icon at bounding box center [73, 158] width 12 height 12
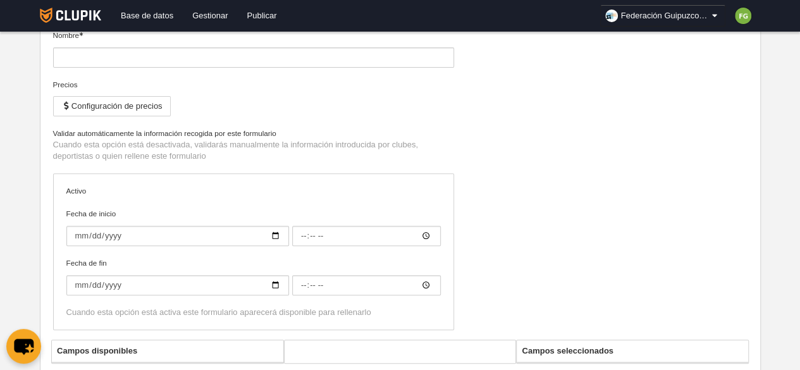
type input "Cuerpo técnico [PERSON_NAME]"
type input "[DATE]"
type input "00:00"
type input "[DATE]"
type input "00:00"
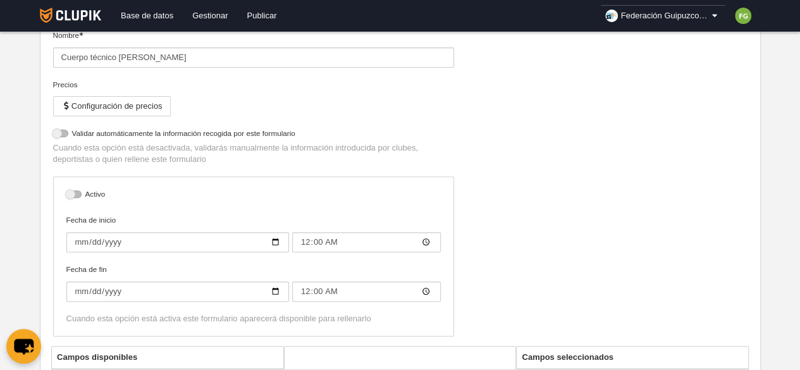
select select "selected"
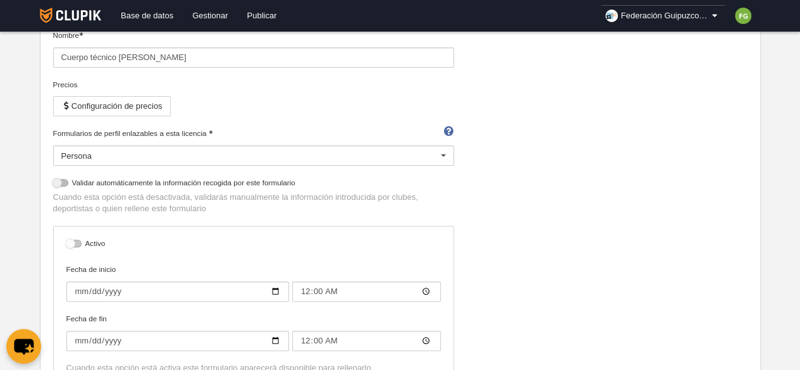
click at [70, 242] on div at bounding box center [73, 244] width 15 height 8
click at [70, 243] on input "checkbox" at bounding box center [71, 247] width 8 height 8
checkbox input "true"
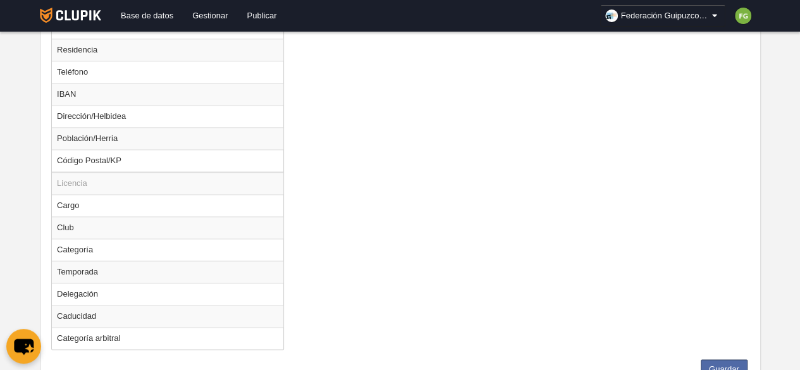
scroll to position [864, 0]
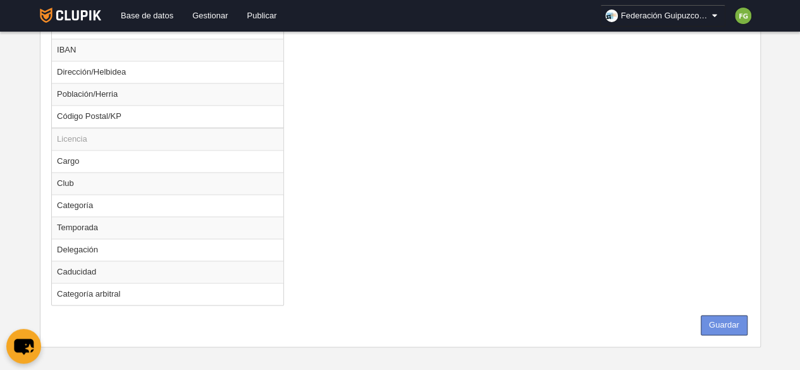
click at [727, 318] on button "Guardar" at bounding box center [724, 325] width 47 height 20
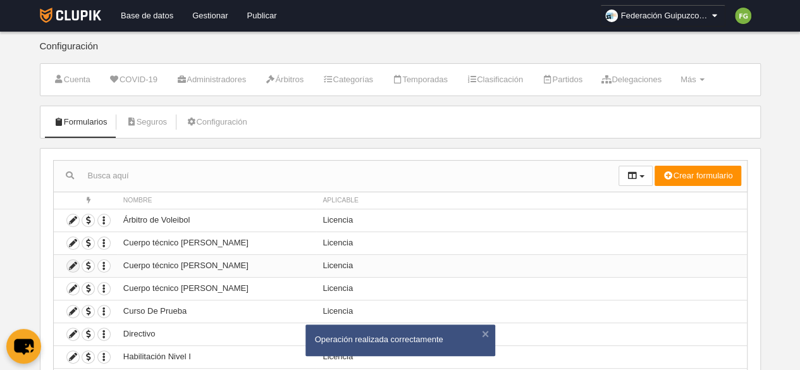
click at [74, 262] on icon at bounding box center [73, 266] width 12 height 12
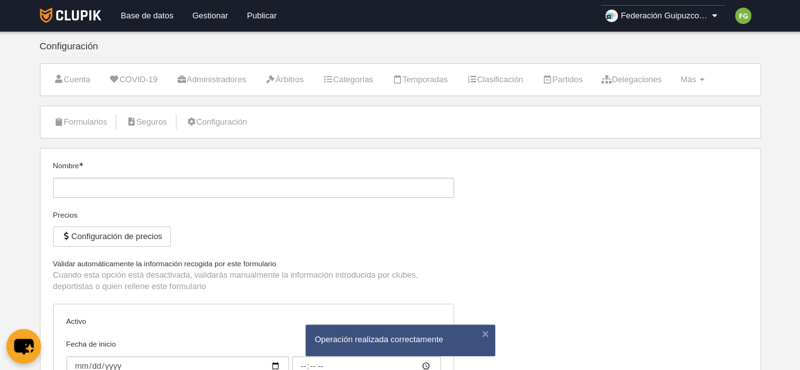
type input "Cuerpo técnico [PERSON_NAME]"
type input "[DATE]"
type input "00:00"
type input "[DATE]"
type input "00:00"
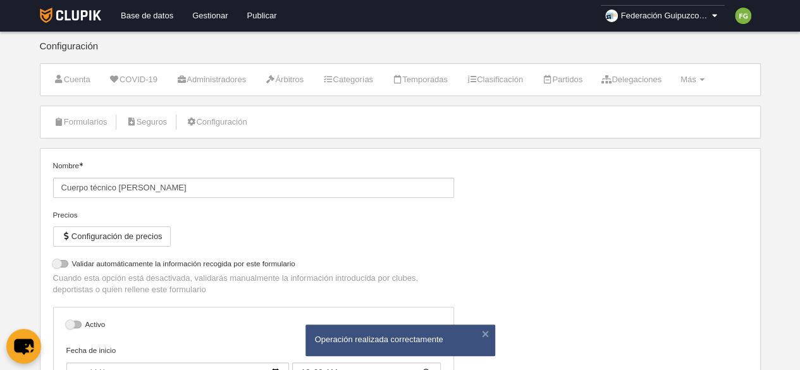
select select "selected"
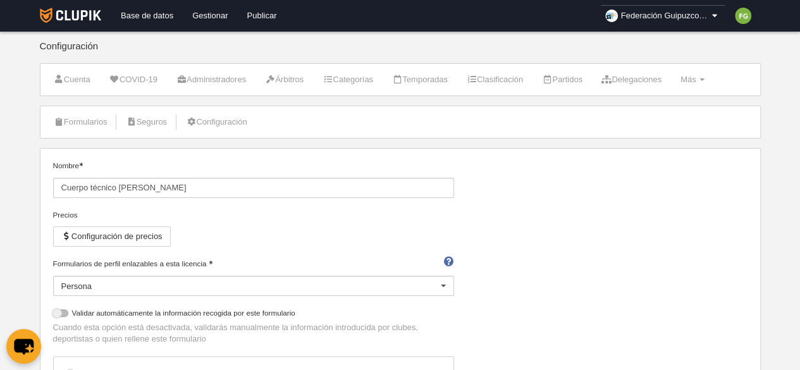
drag, startPoint x: 218, startPoint y: 264, endPoint x: 537, endPoint y: 300, distance: 322.0
drag, startPoint x: 537, startPoint y: 300, endPoint x: 489, endPoint y: 224, distance: 90.7
click at [489, 224] on div "Nombre Cuerpo técnico Nivel II Precios Configuración de precios Formularios de …" at bounding box center [400, 342] width 704 height 365
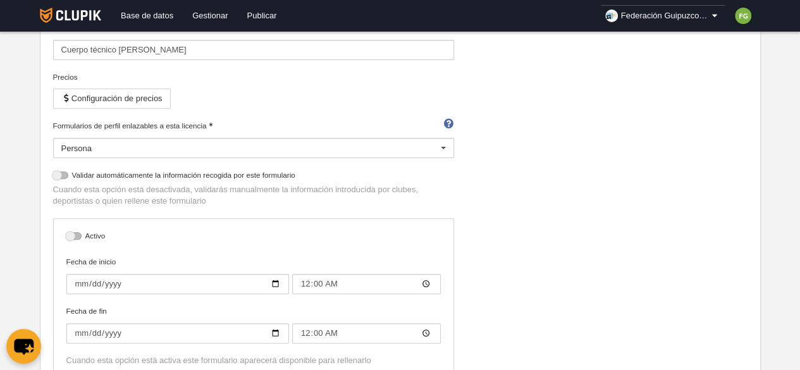
scroll to position [140, 0]
click at [66, 231] on div at bounding box center [73, 234] width 15 height 8
click at [67, 233] on input "checkbox" at bounding box center [71, 237] width 8 height 8
checkbox input "true"
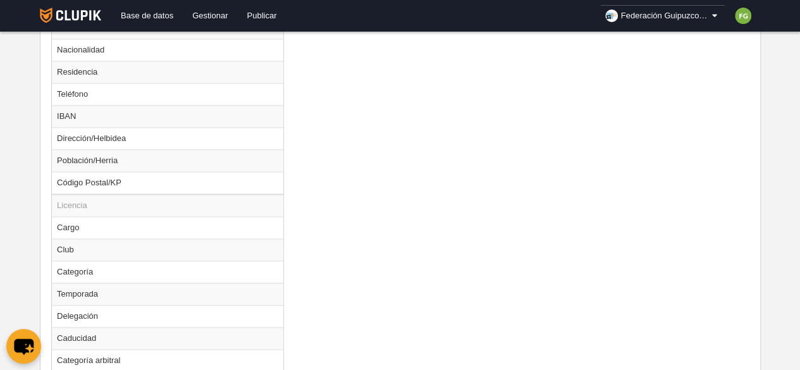
scroll to position [864, 0]
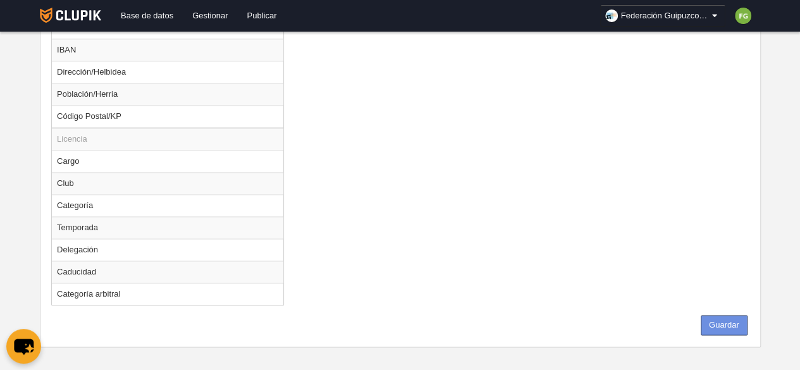
click at [725, 320] on button "Guardar" at bounding box center [724, 325] width 47 height 20
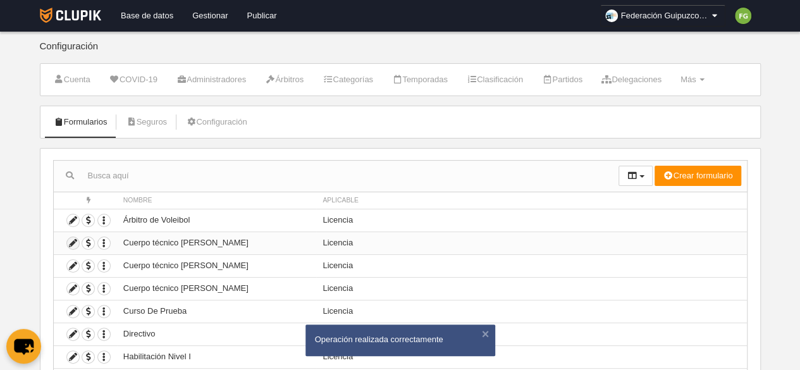
click at [69, 238] on icon at bounding box center [73, 243] width 12 height 12
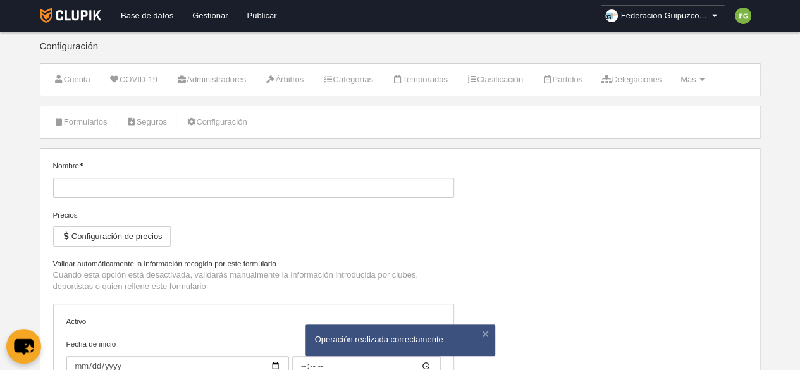
type input "Cuerpo técnico [PERSON_NAME]"
type input "[DATE]"
type input "00:00"
type input "[DATE]"
type input "00:00"
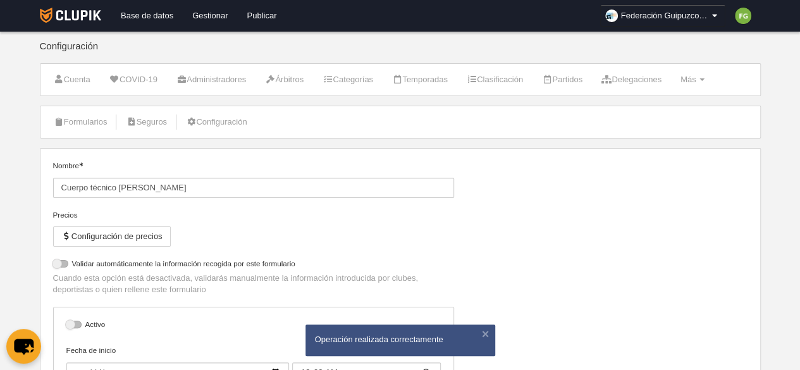
select select "selected"
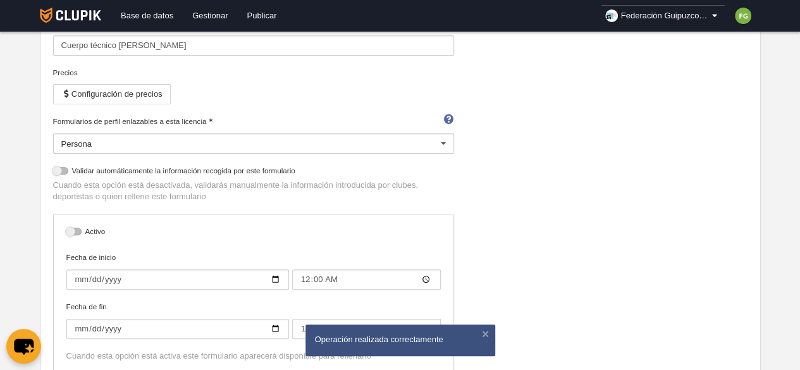
scroll to position [147, 0]
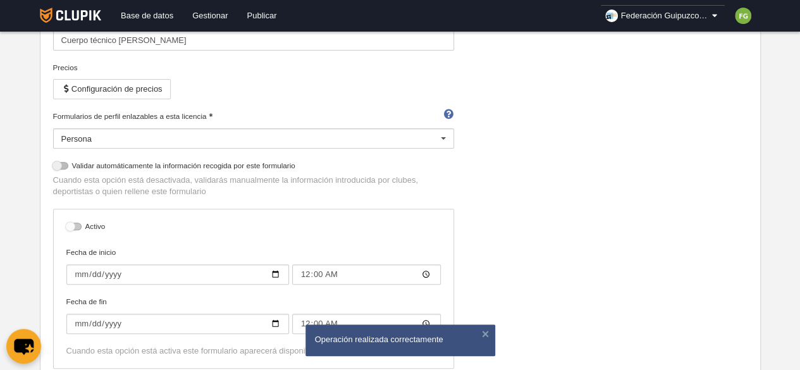
click at [72, 225] on div at bounding box center [73, 227] width 15 height 8
click at [72, 226] on input "checkbox" at bounding box center [71, 230] width 8 height 8
checkbox input "true"
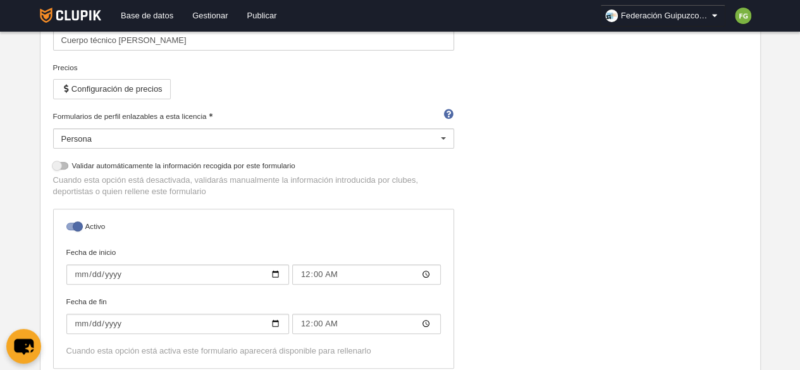
click at [455, 224] on div "Activo Fecha de inicio 2025-09-01 00:00 Fecha de fin 2025-10-15 00:00 Cuando es…" at bounding box center [253, 293] width 410 height 169
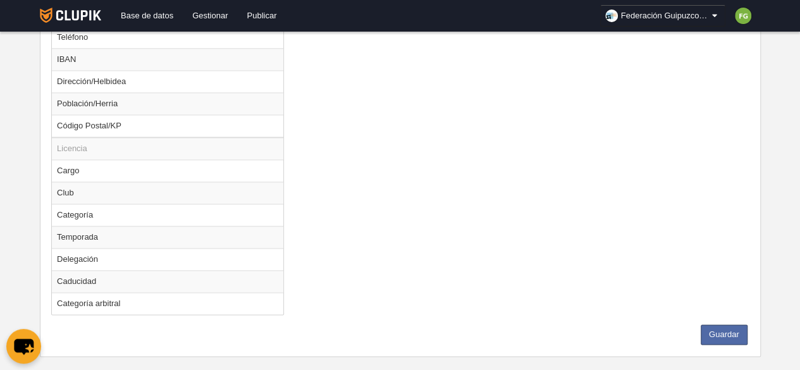
scroll to position [864, 0]
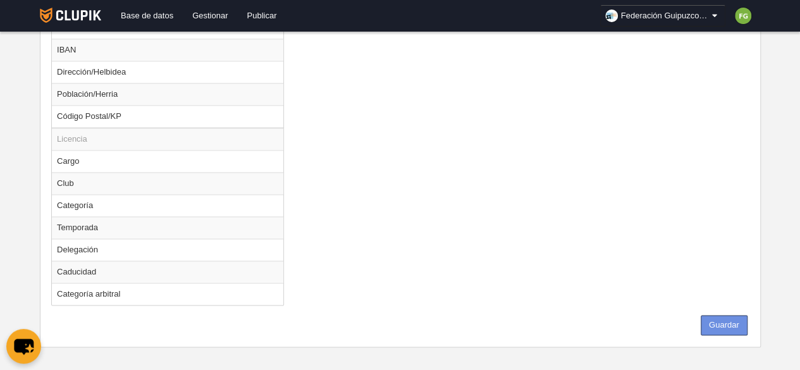
click at [732, 317] on button "Guardar" at bounding box center [724, 325] width 47 height 20
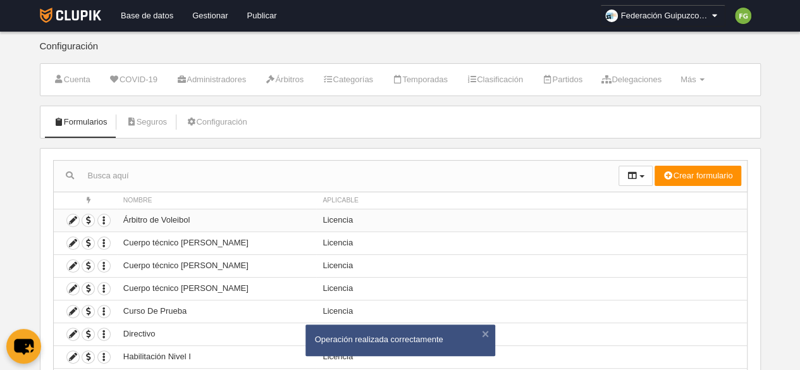
scroll to position [130, 0]
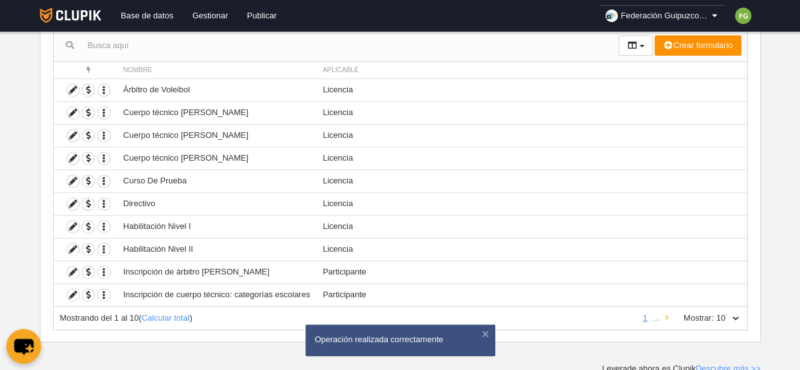
click at [667, 316] on icon at bounding box center [666, 318] width 3 height 8
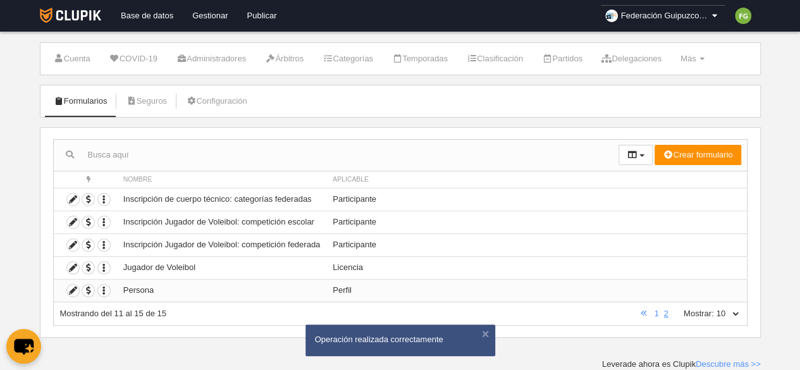
scroll to position [17, 0]
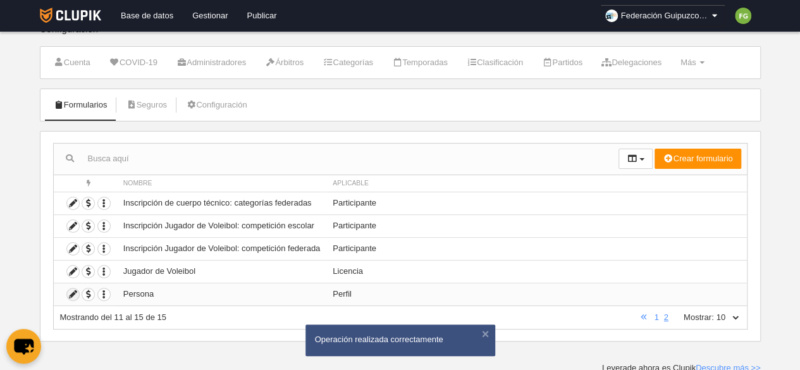
click at [73, 292] on icon at bounding box center [73, 294] width 12 height 12
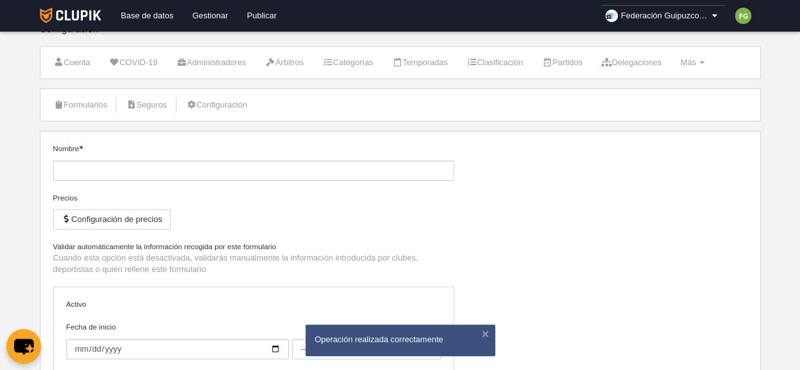
type input "Persona"
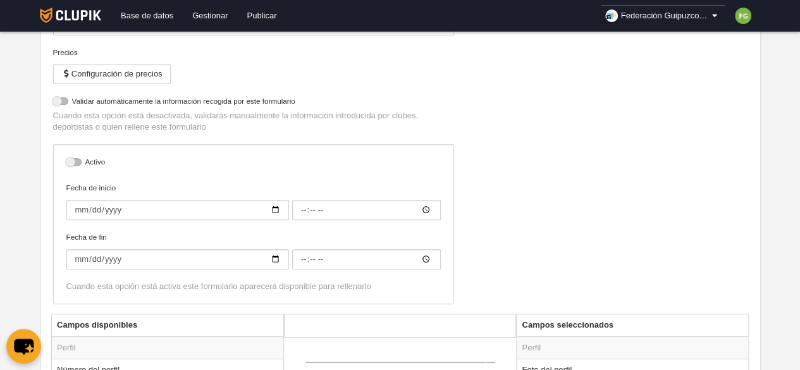
scroll to position [165, 0]
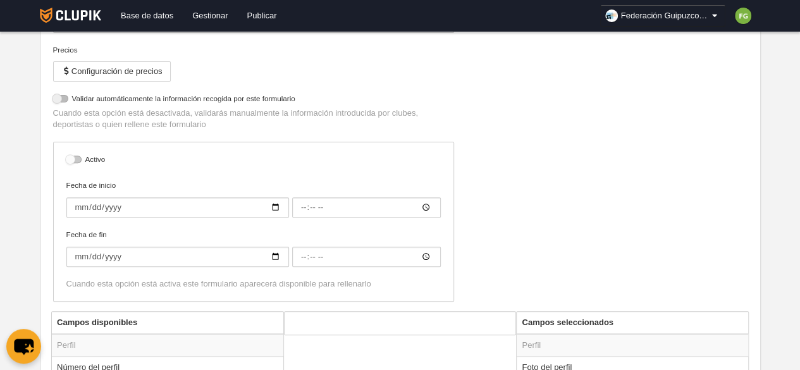
click at [73, 156] on div at bounding box center [73, 160] width 15 height 8
click at [73, 159] on input "checkbox" at bounding box center [71, 163] width 8 height 8
checkbox input "true"
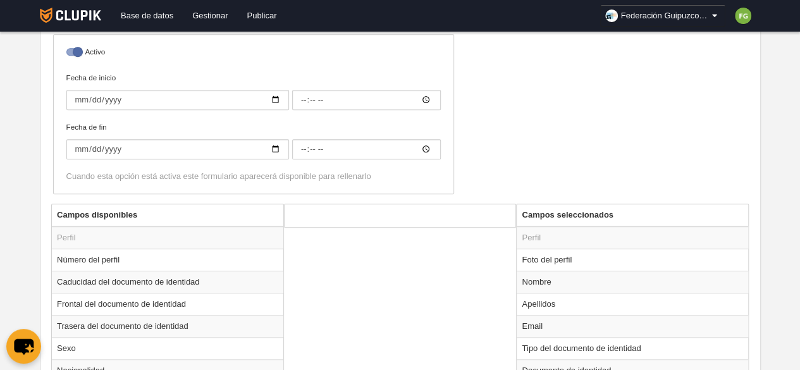
scroll to position [463, 0]
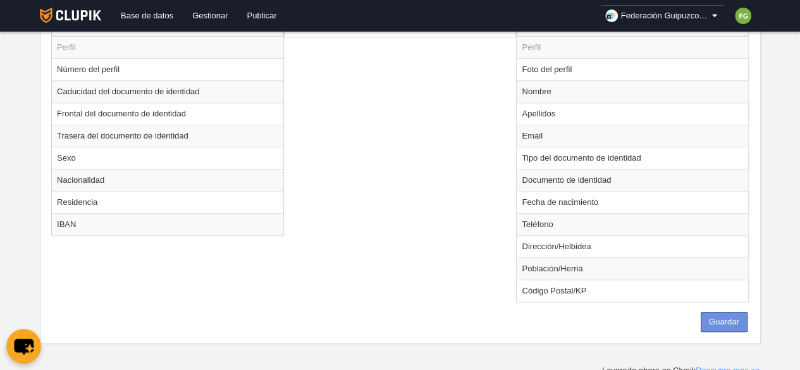
click at [724, 321] on button "Guardar" at bounding box center [724, 322] width 47 height 20
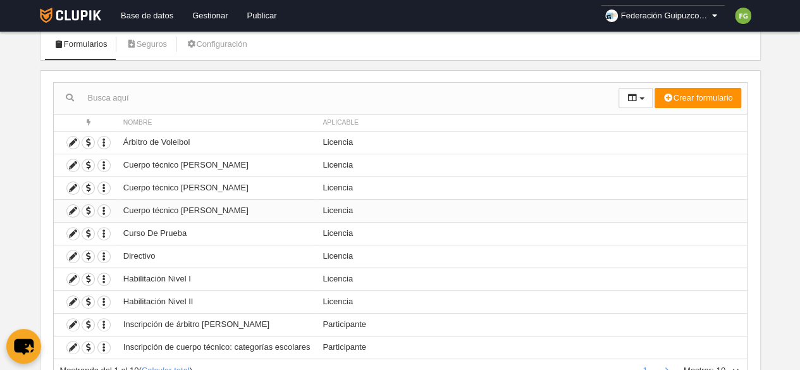
scroll to position [78, 0]
click at [70, 276] on icon at bounding box center [73, 279] width 12 height 12
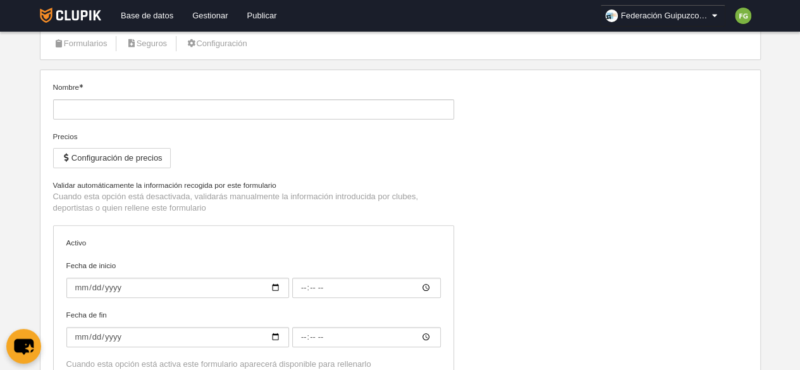
type input "Habilitación Nivel I"
type input "[DATE]"
type input "00:00"
type input "[DATE]"
type input "00:00"
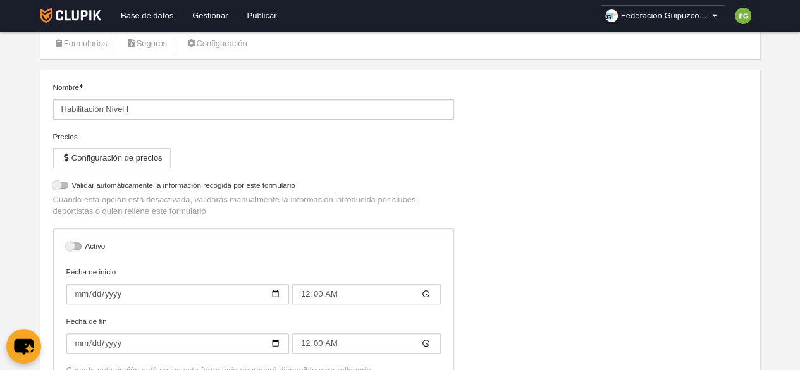
select select "selected"
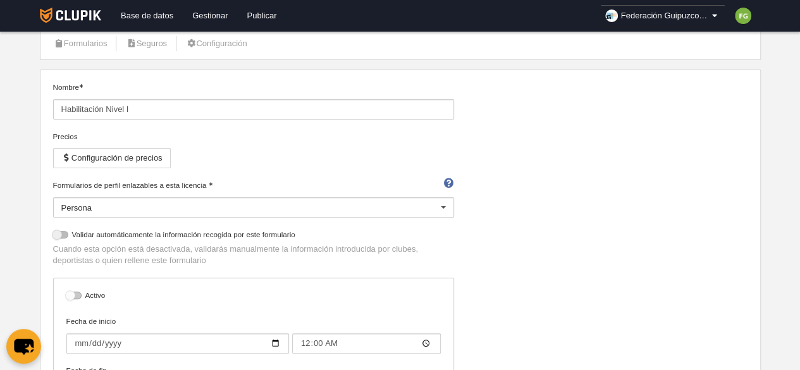
click at [73, 293] on div at bounding box center [73, 295] width 15 height 8
click at [73, 295] on input "checkbox" at bounding box center [71, 299] width 8 height 8
checkbox input "true"
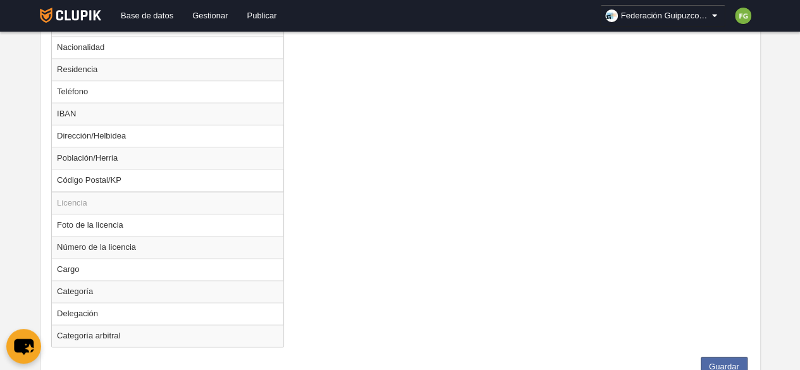
scroll to position [842, 0]
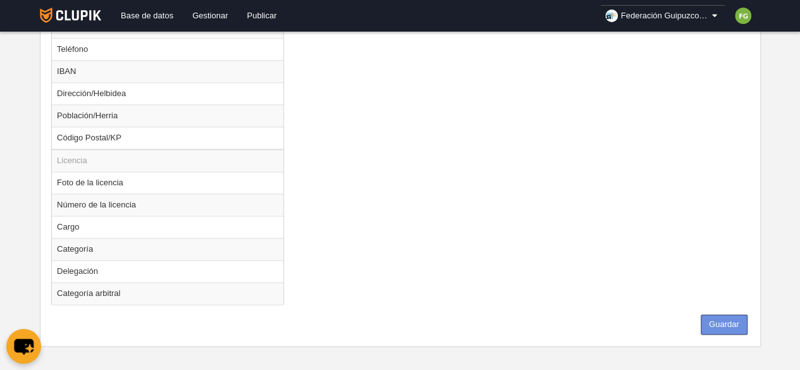
click at [723, 314] on button "Guardar" at bounding box center [724, 324] width 47 height 20
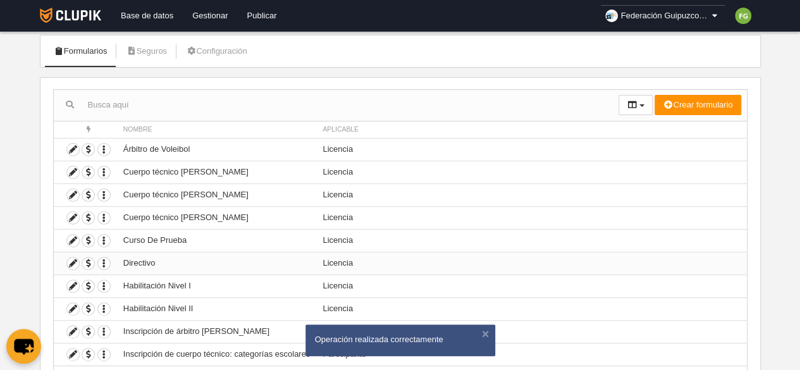
scroll to position [76, 0]
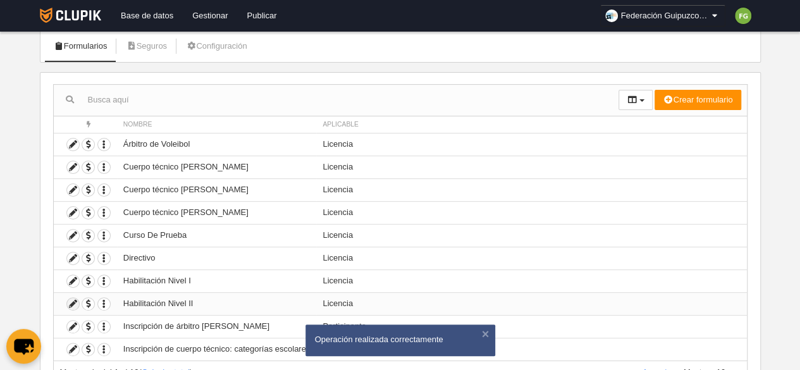
click at [72, 303] on icon at bounding box center [73, 304] width 12 height 12
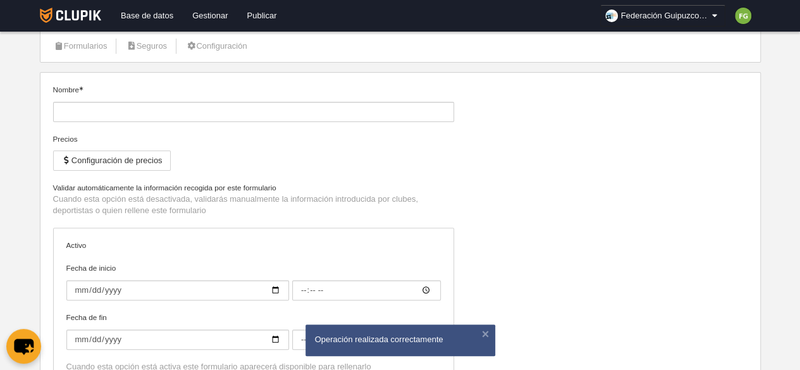
type input "Habilitación Nivel II"
type input "[DATE]"
type input "00:00"
type input "[DATE]"
type input "00:00"
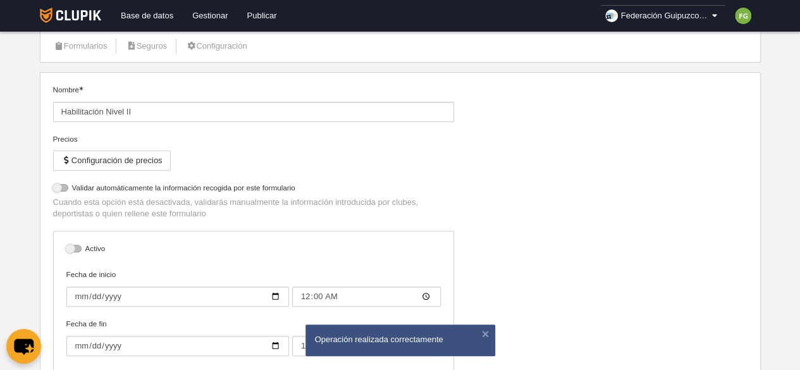
select select "selected"
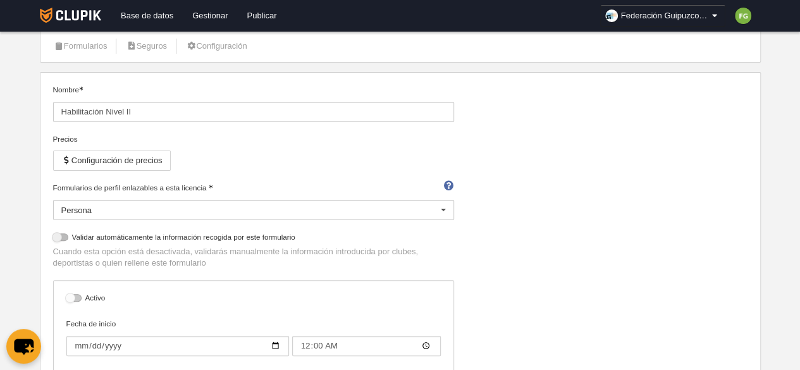
click at [70, 298] on div at bounding box center [73, 298] width 15 height 8
click at [70, 298] on input "checkbox" at bounding box center [71, 301] width 8 height 8
checkbox input "true"
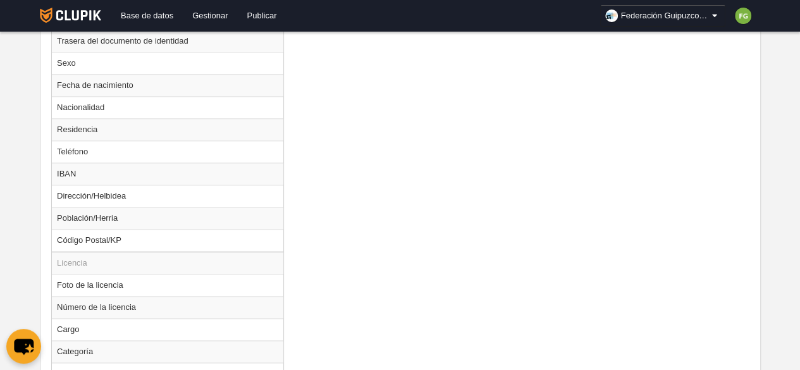
scroll to position [842, 0]
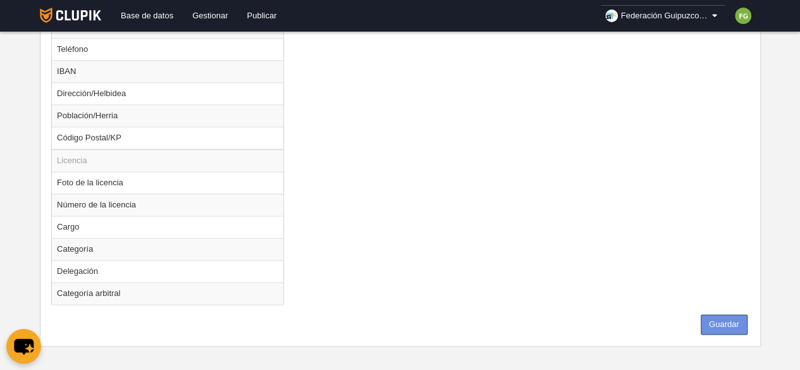
click at [727, 314] on button "Guardar" at bounding box center [724, 324] width 47 height 20
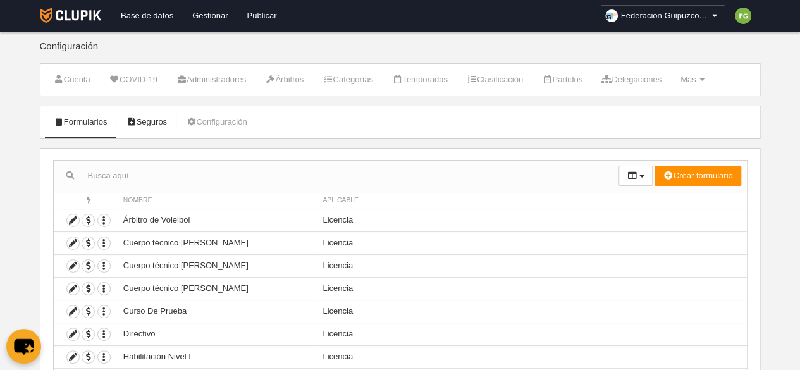
click at [150, 118] on link "Seguros" at bounding box center [146, 122] width 55 height 19
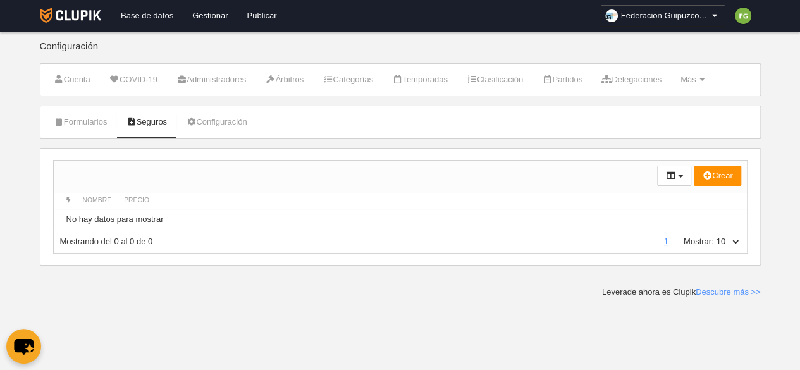
click at [145, 16] on link "Base de datos" at bounding box center [146, 16] width 71 height 32
